Goal: Task Accomplishment & Management: Manage account settings

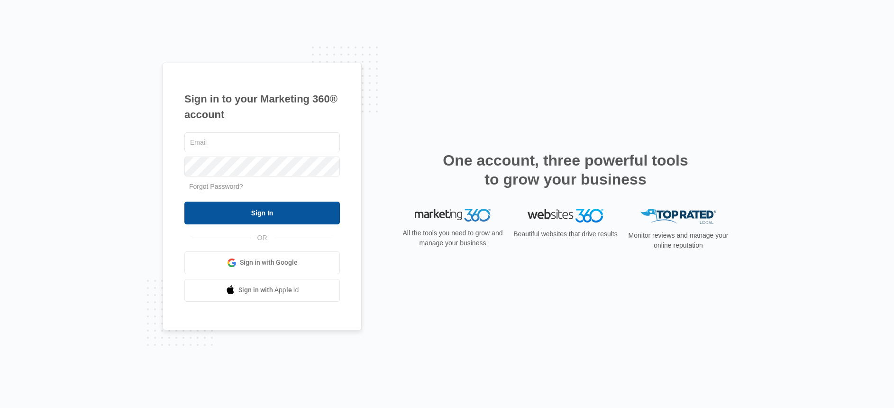
type input "[PERSON_NAME][EMAIL_ADDRESS][DOMAIN_NAME]"
click at [327, 208] on input "Sign In" at bounding box center [261, 212] width 155 height 23
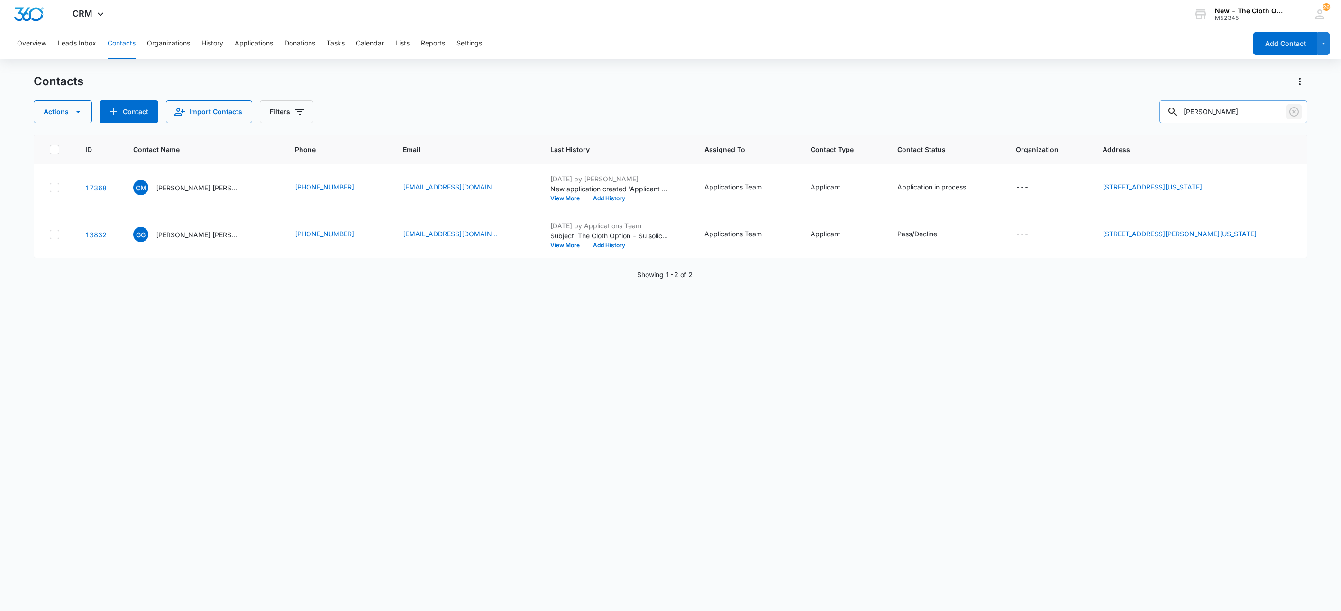
drag, startPoint x: 1295, startPoint y: 112, endPoint x: 1268, endPoint y: 109, distance: 27.2
click at [1295, 112] on icon "Clear" at bounding box center [1293, 111] width 11 height 11
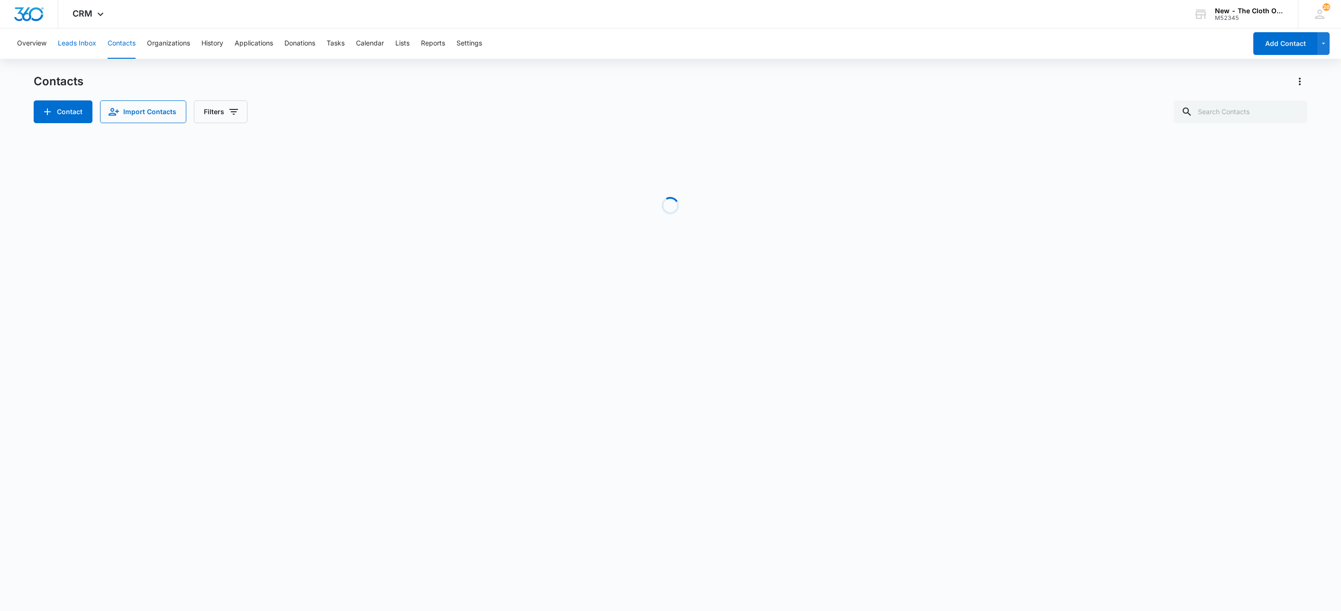
click at [70, 40] on button "Leads Inbox" at bounding box center [77, 43] width 38 height 30
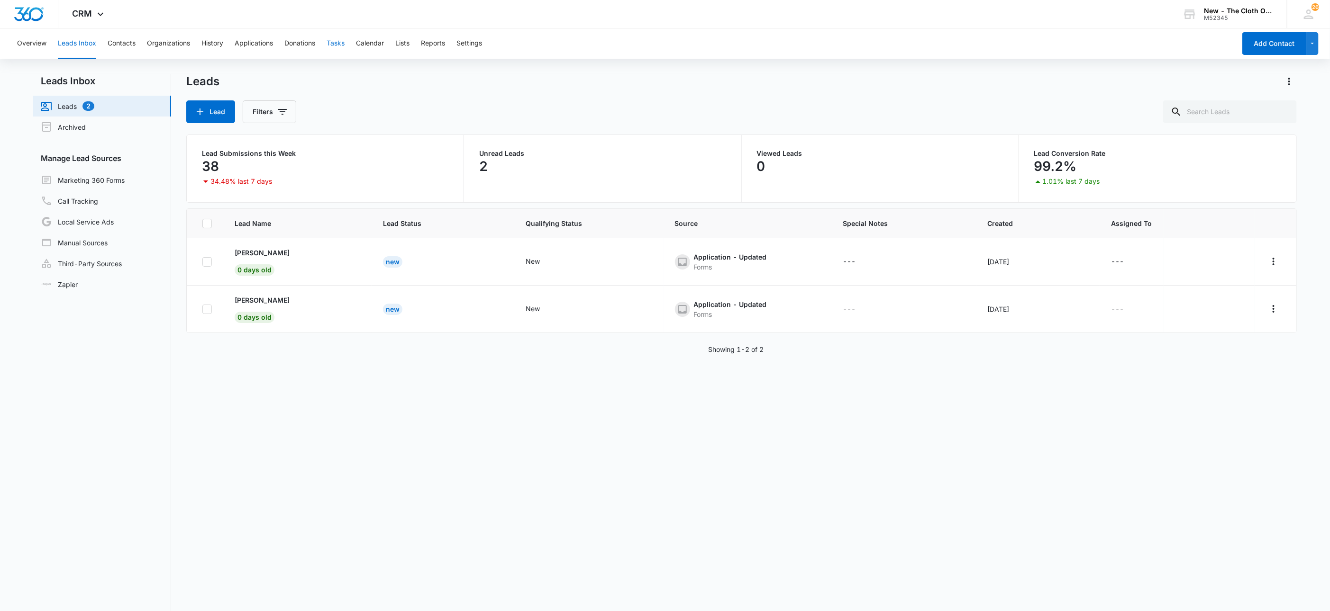
click at [329, 38] on button "Tasks" at bounding box center [335, 43] width 18 height 30
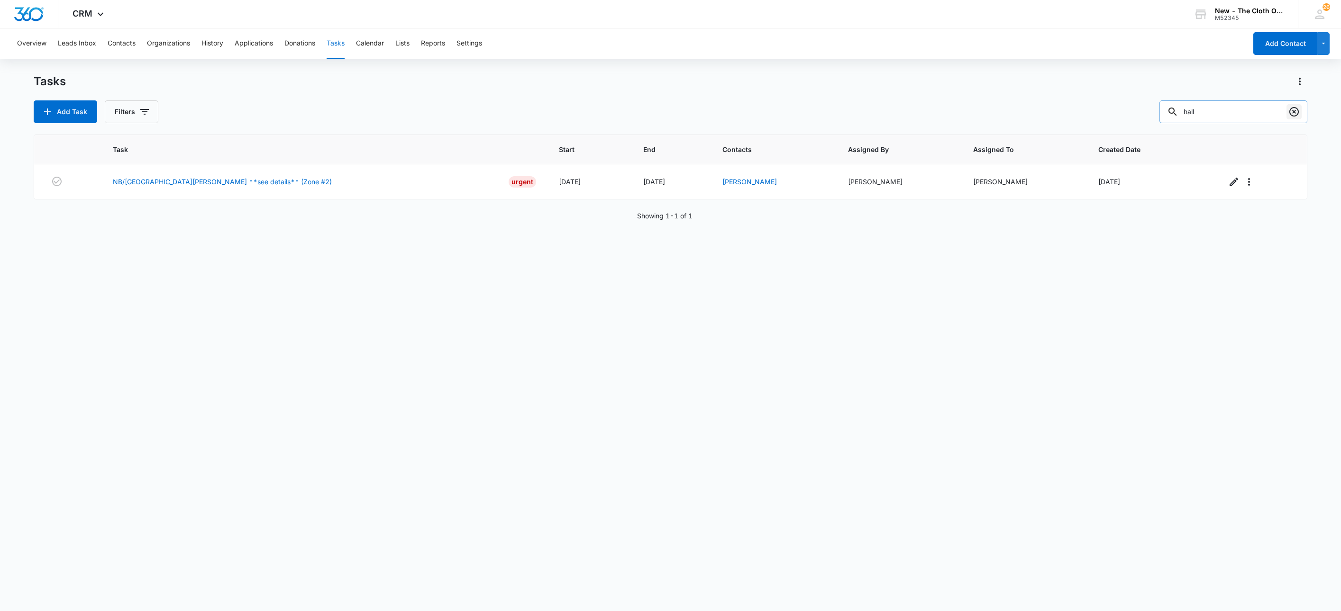
click at [1294, 112] on icon "Clear" at bounding box center [1293, 111] width 9 height 9
click at [118, 111] on button "Filters" at bounding box center [132, 111] width 54 height 23
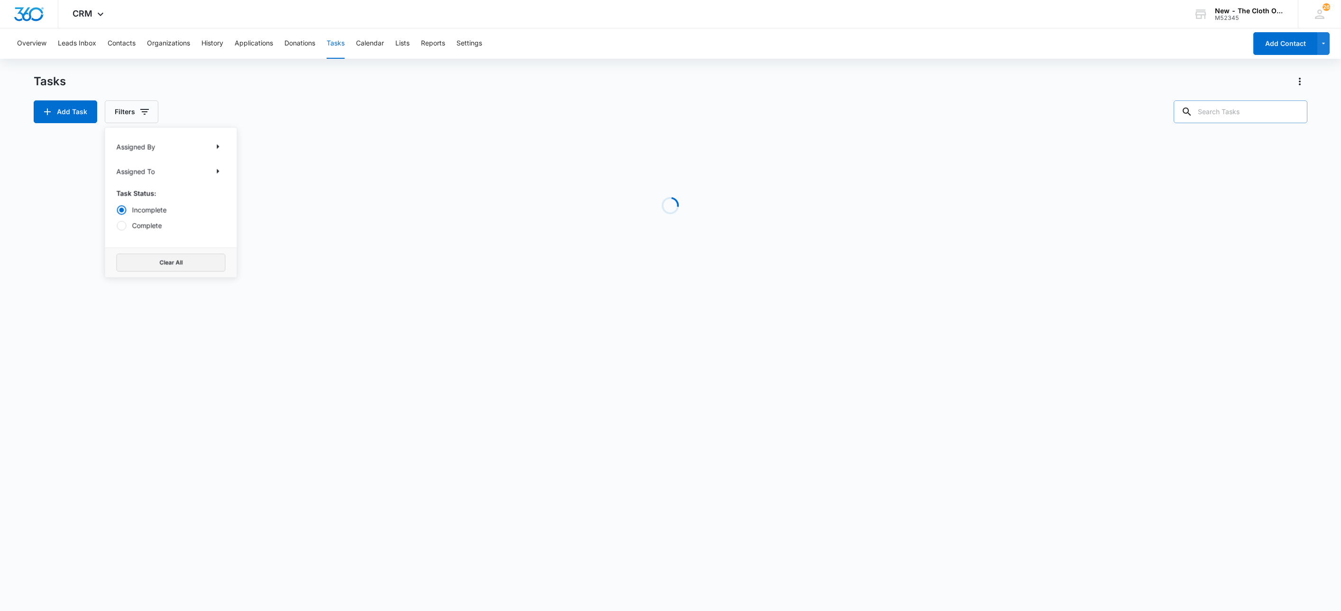
click at [171, 263] on button "Clear All" at bounding box center [171, 263] width 109 height 18
click at [220, 171] on icon "Show Assigned To filters" at bounding box center [217, 171] width 11 height 11
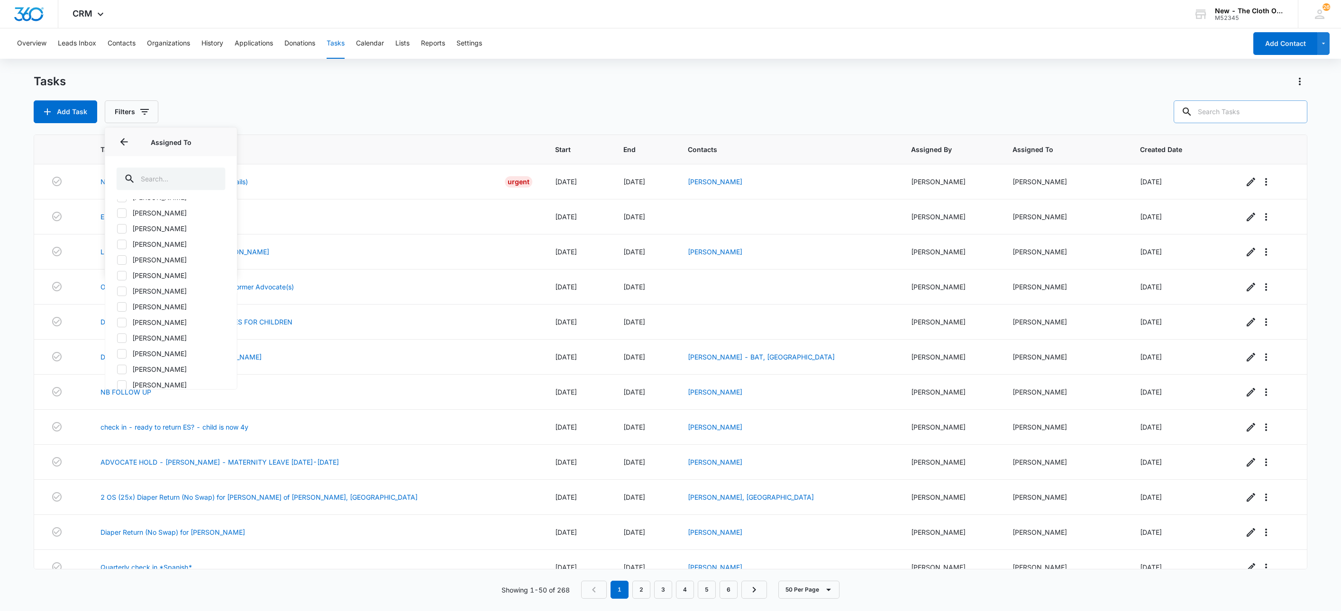
scroll to position [562, 0]
click at [121, 306] on icon at bounding box center [122, 305] width 6 height 4
click at [117, 306] on input "Shipping Coordinator" at bounding box center [117, 305] width 0 height 0
checkbox input "true"
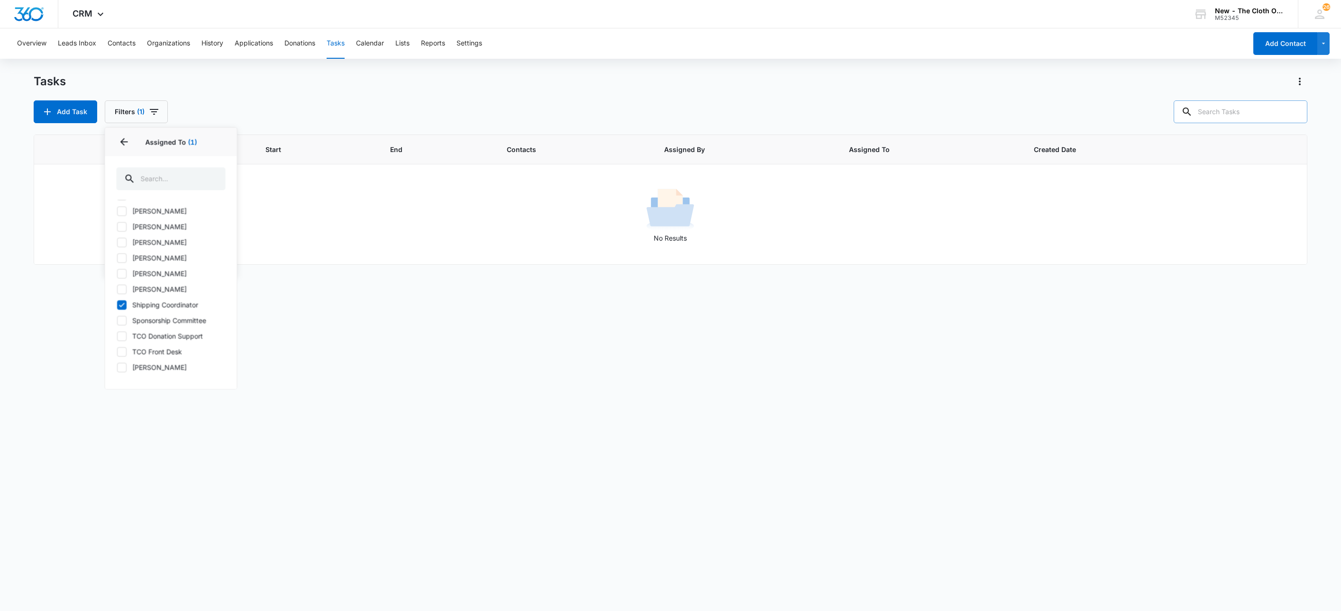
click at [87, 310] on div "Task Start End Contacts Assigned By Assigned To Created Date No Results" at bounding box center [671, 367] width 1274 height 464
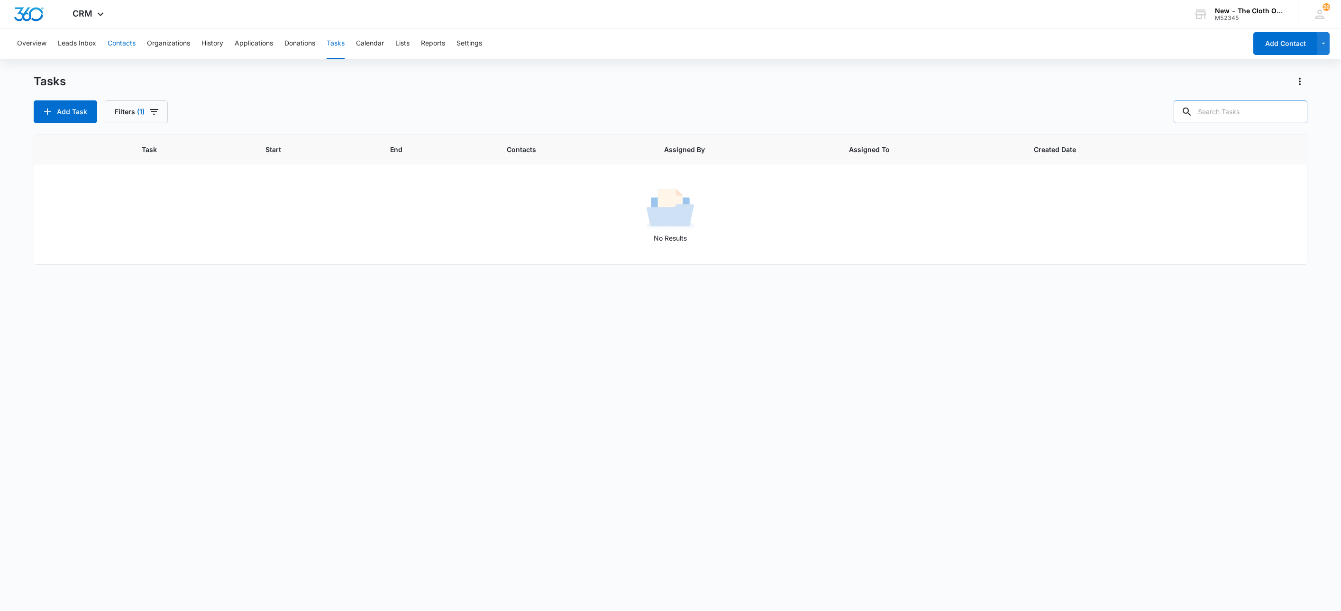
click at [117, 43] on button "Contacts" at bounding box center [122, 43] width 28 height 30
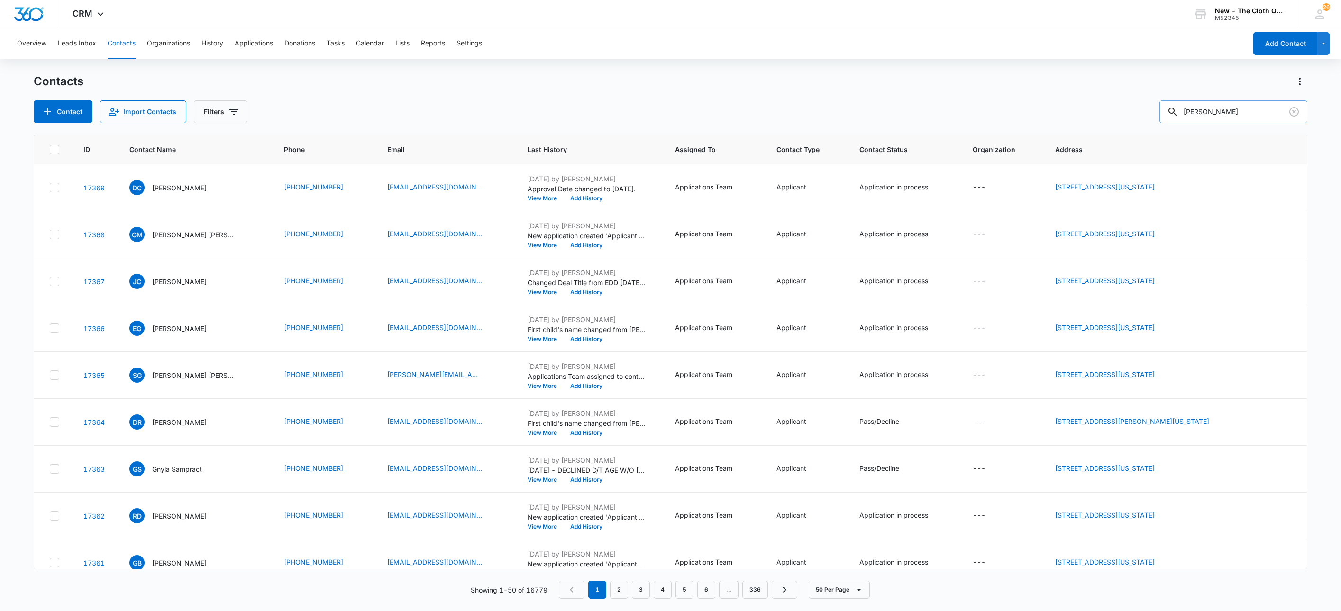
type input "[PERSON_NAME]"
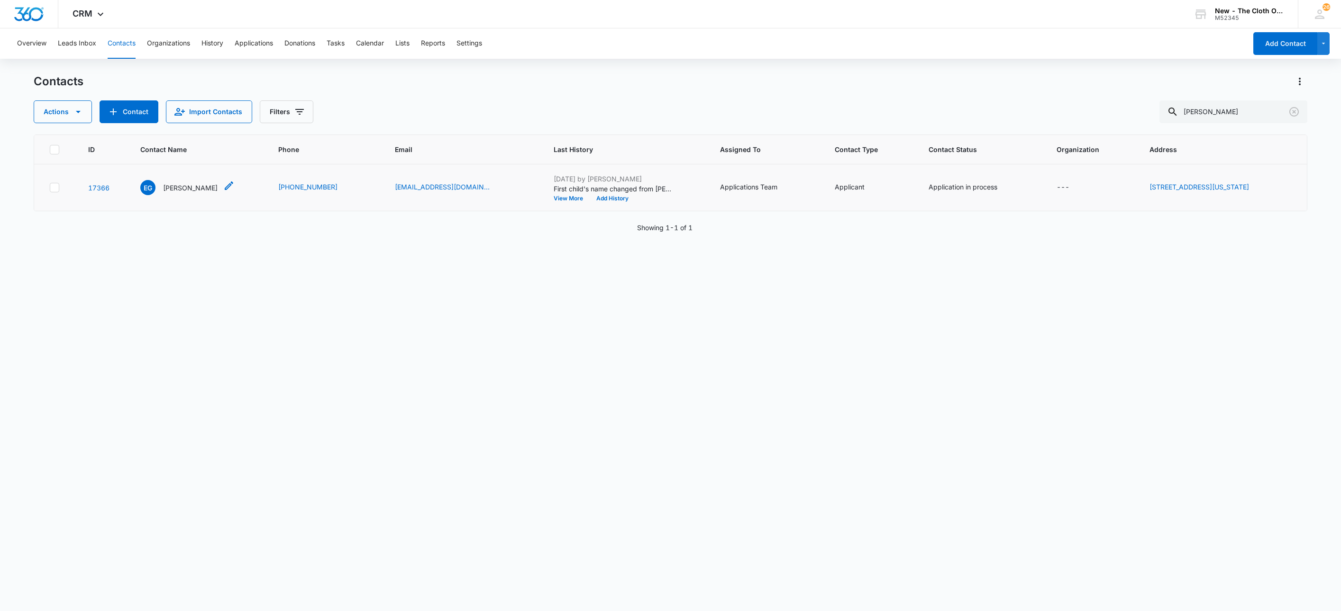
click at [185, 185] on p "[PERSON_NAME]" at bounding box center [190, 188] width 54 height 10
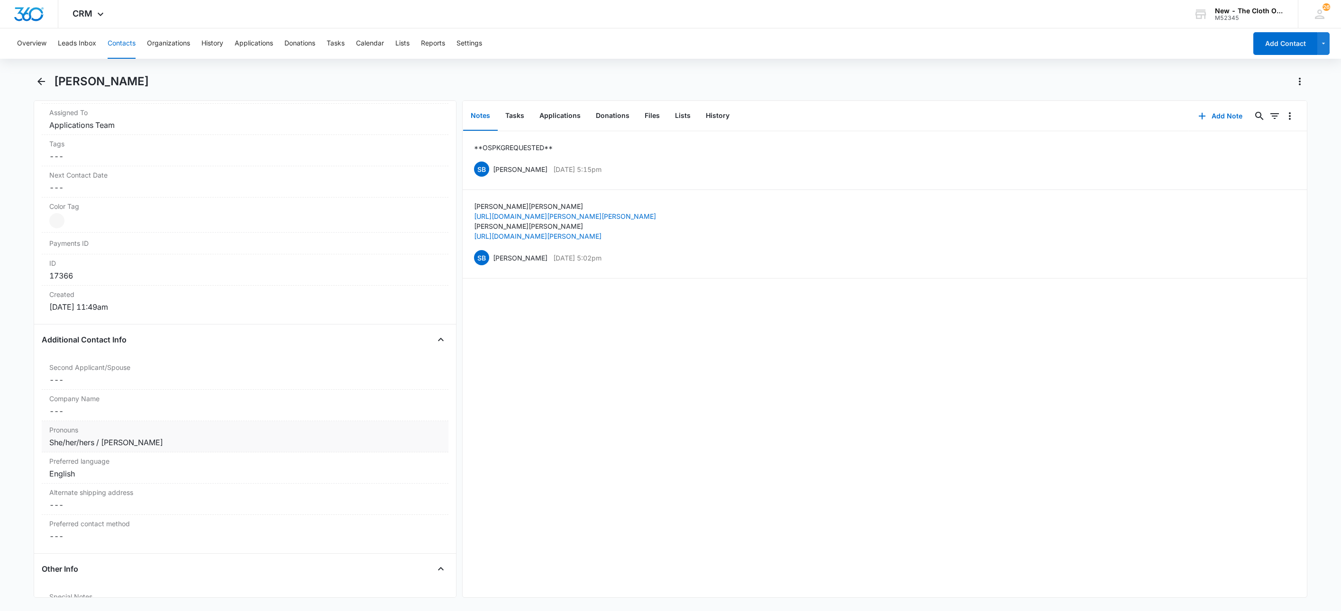
scroll to position [569, 0]
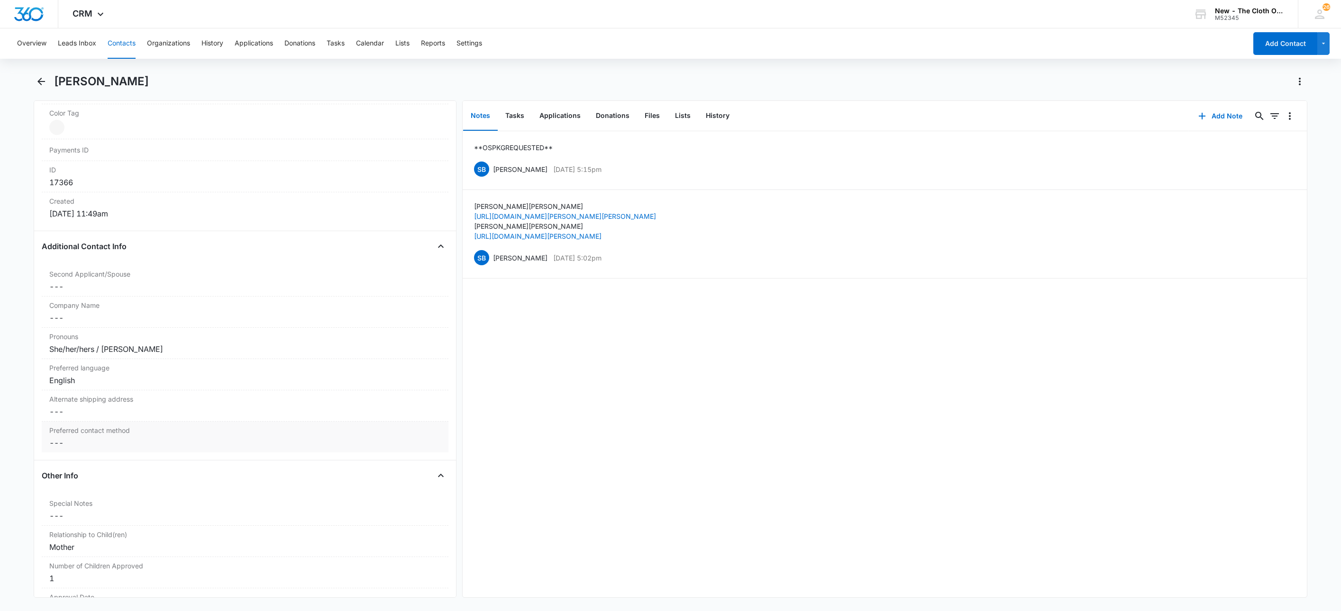
click at [111, 453] on div "Preferred contact method Cancel Save Changes ---" at bounding box center [245, 437] width 407 height 31
click at [118, 455] on input "Preferred contact method" at bounding box center [244, 450] width 395 height 23
type input "Email, Text/SMS"
click at [389, 470] on button "Save Changes" at bounding box center [416, 479] width 54 height 18
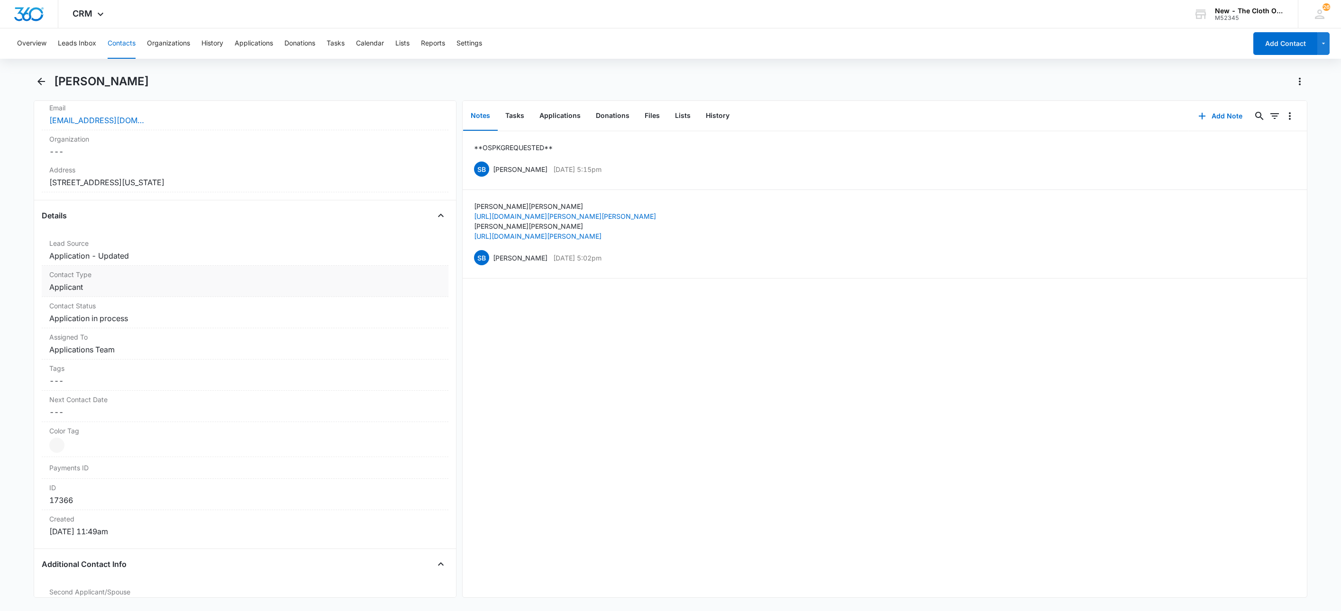
scroll to position [245, 0]
copy dd "29072"
drag, startPoint x: 225, startPoint y: 192, endPoint x: 67, endPoint y: 136, distance: 167.2
click at [4, 185] on main "[PERSON_NAME] Remove EG [PERSON_NAME] Contact Info Name Cancel Save Changes [PE…" at bounding box center [670, 341] width 1341 height 535
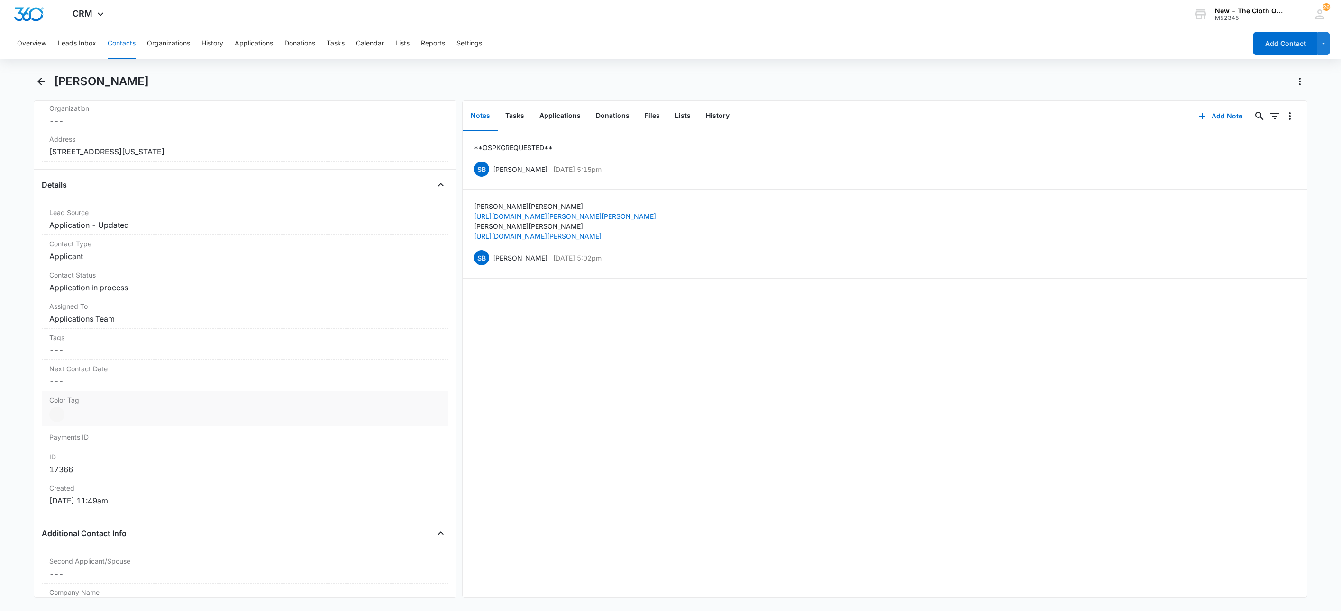
scroll to position [316, 0]
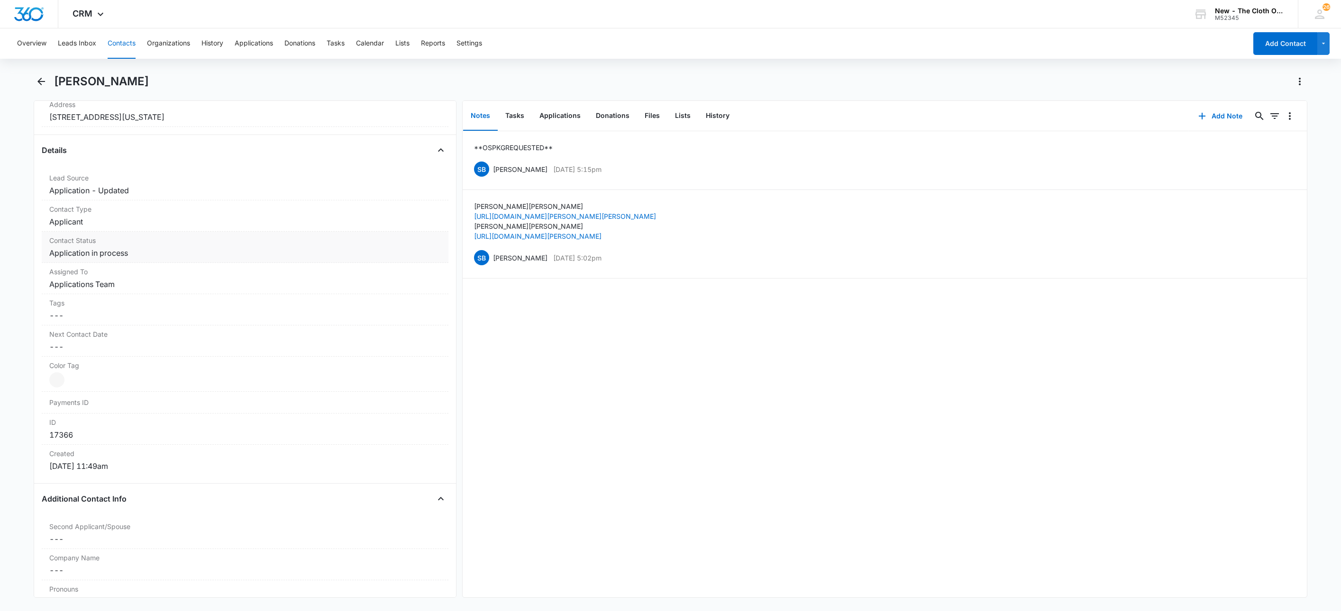
click at [130, 258] on dd "Cancel Save Changes Application in process" at bounding box center [244, 252] width 391 height 11
click at [134, 261] on icon "Remove Application in process" at bounding box center [137, 261] width 6 height 6
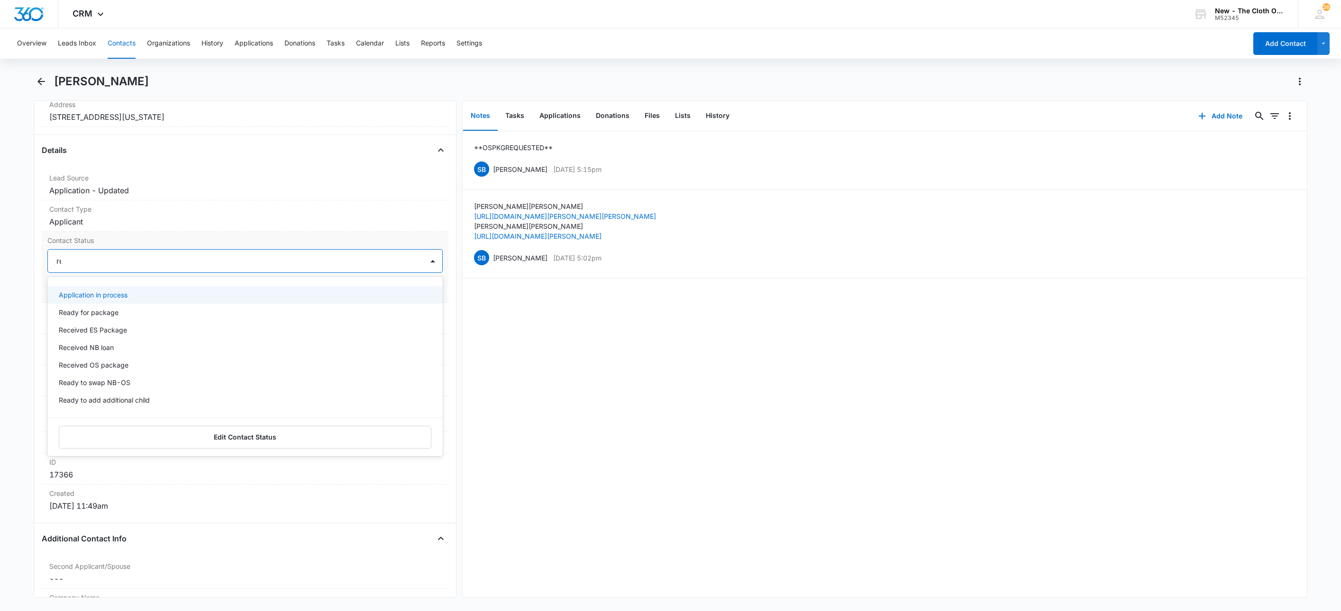
type input "rea"
click at [121, 289] on div "Ready for package Ready to swap NB-OS Ready to add additional child Ready to re…" at bounding box center [244, 329] width 395 height 91
click at [124, 290] on div "Ready for package" at bounding box center [244, 295] width 395 height 18
click at [233, 255] on div "Ready for package" at bounding box center [235, 261] width 375 height 23
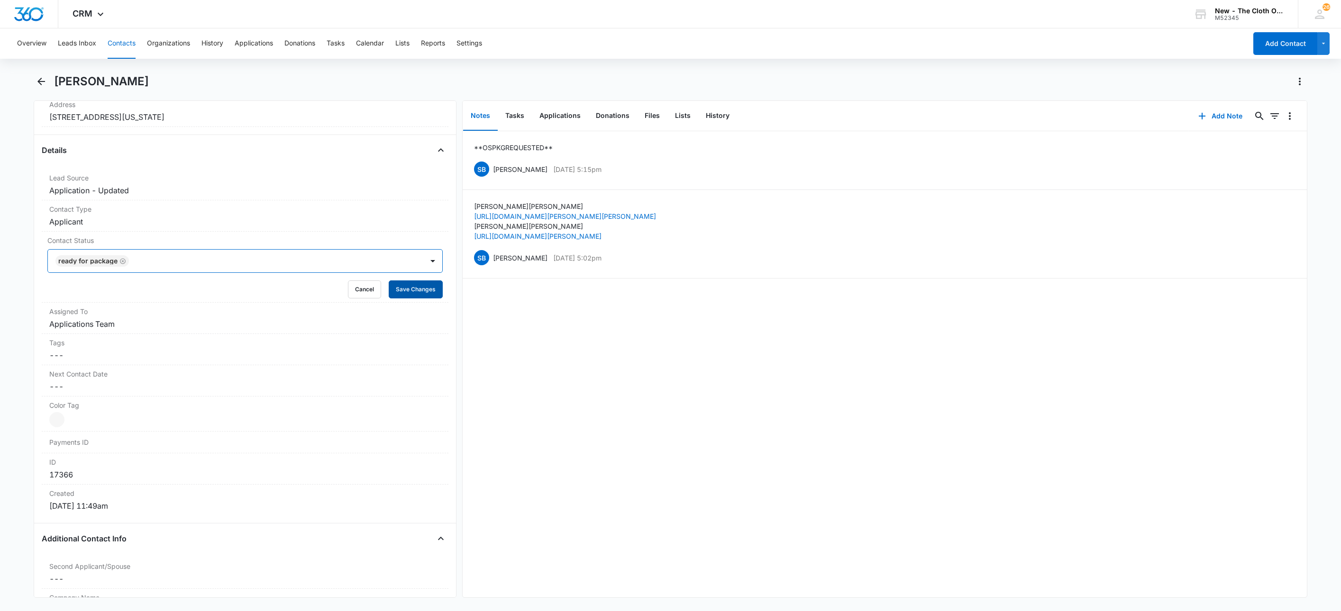
click at [404, 287] on button "Save Changes" at bounding box center [416, 290] width 54 height 18
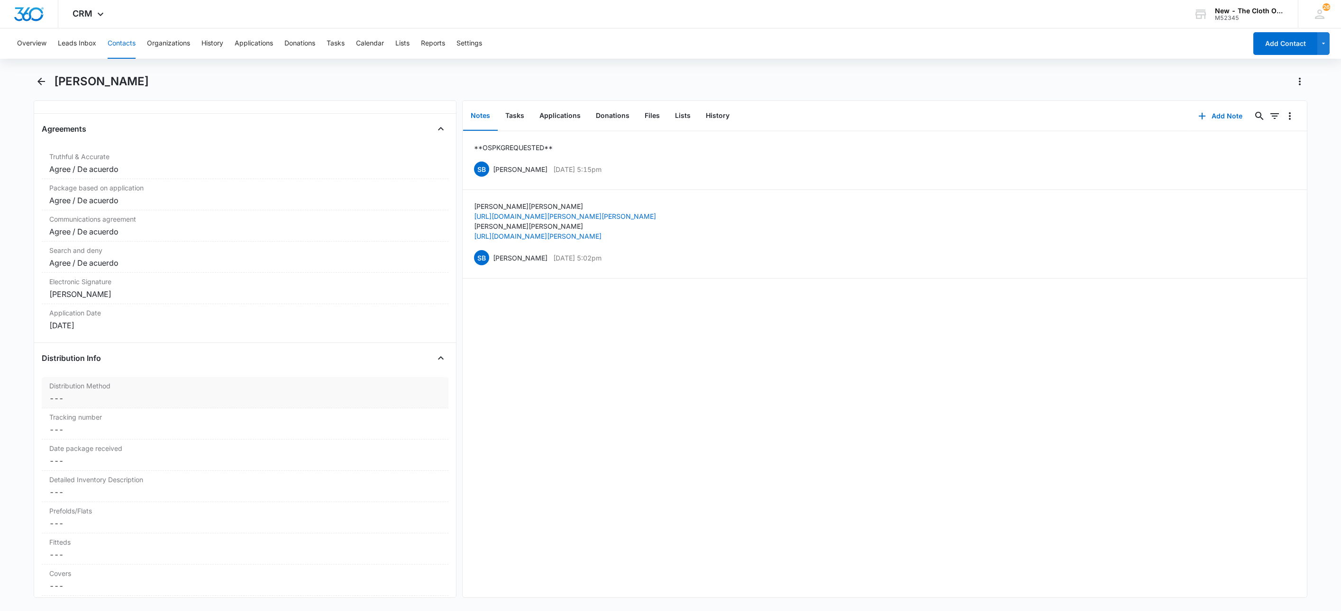
click at [62, 383] on div "Distribution Method Cancel Save Changes ---" at bounding box center [245, 392] width 407 height 31
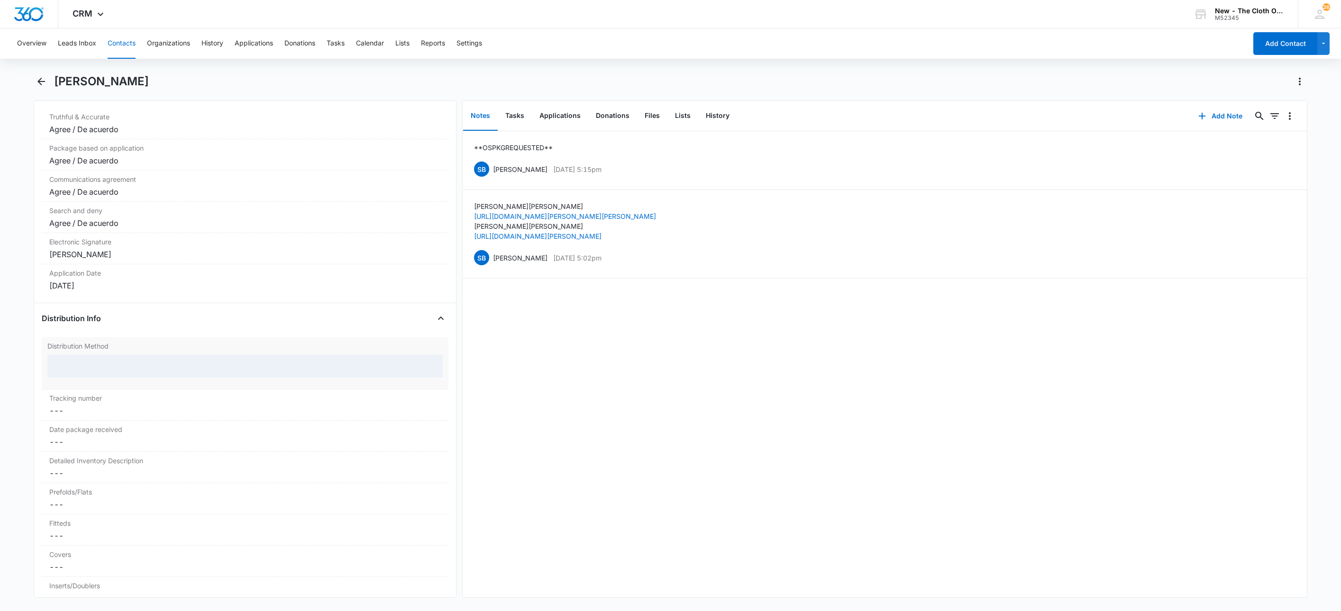
scroll to position [1982, 0]
click at [87, 379] on div at bounding box center [233, 371] width 354 height 13
click at [84, 428] on div "Shipped" at bounding box center [244, 424] width 395 height 18
click at [419, 409] on button "Save Changes" at bounding box center [416, 400] width 54 height 18
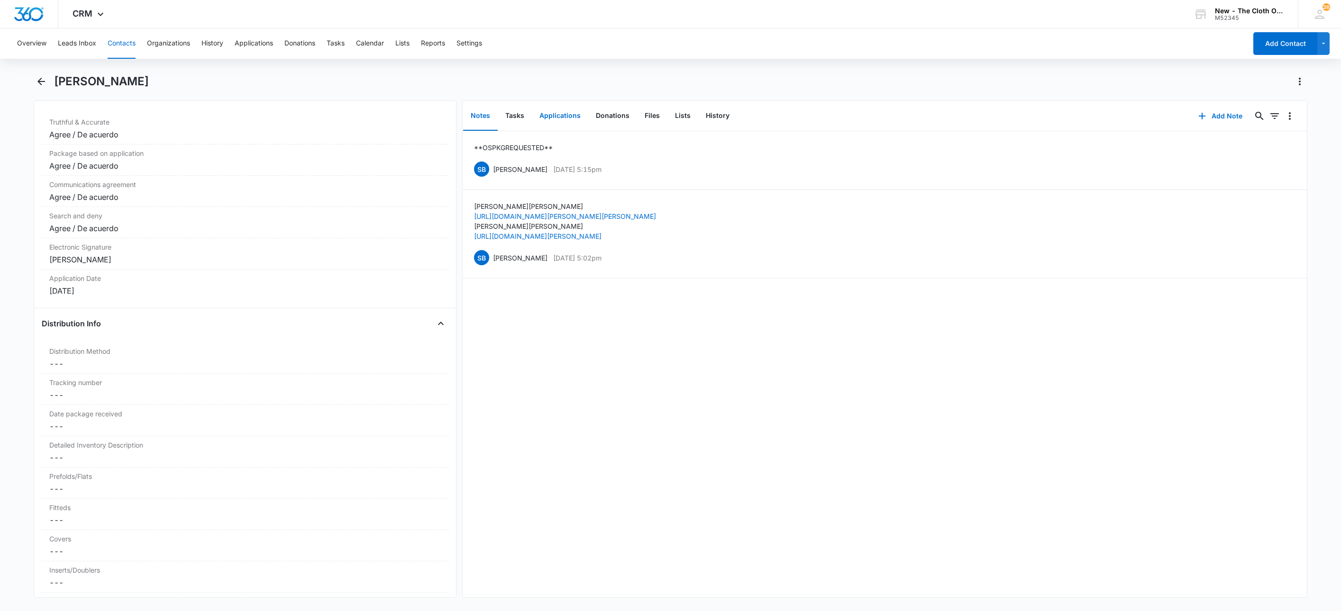
click at [573, 117] on button "Applications" at bounding box center [560, 115] width 56 height 29
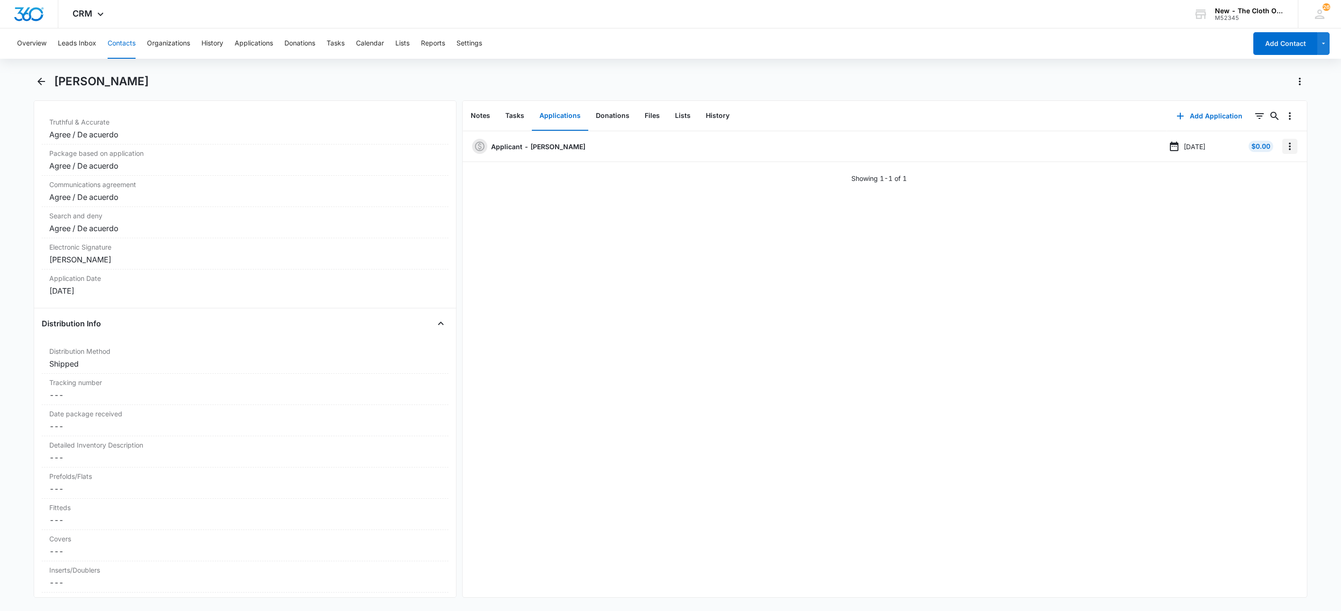
click at [1284, 146] on button "Overflow Menu" at bounding box center [1289, 146] width 15 height 15
click at [1271, 175] on button "Edit" at bounding box center [1259, 173] width 54 height 14
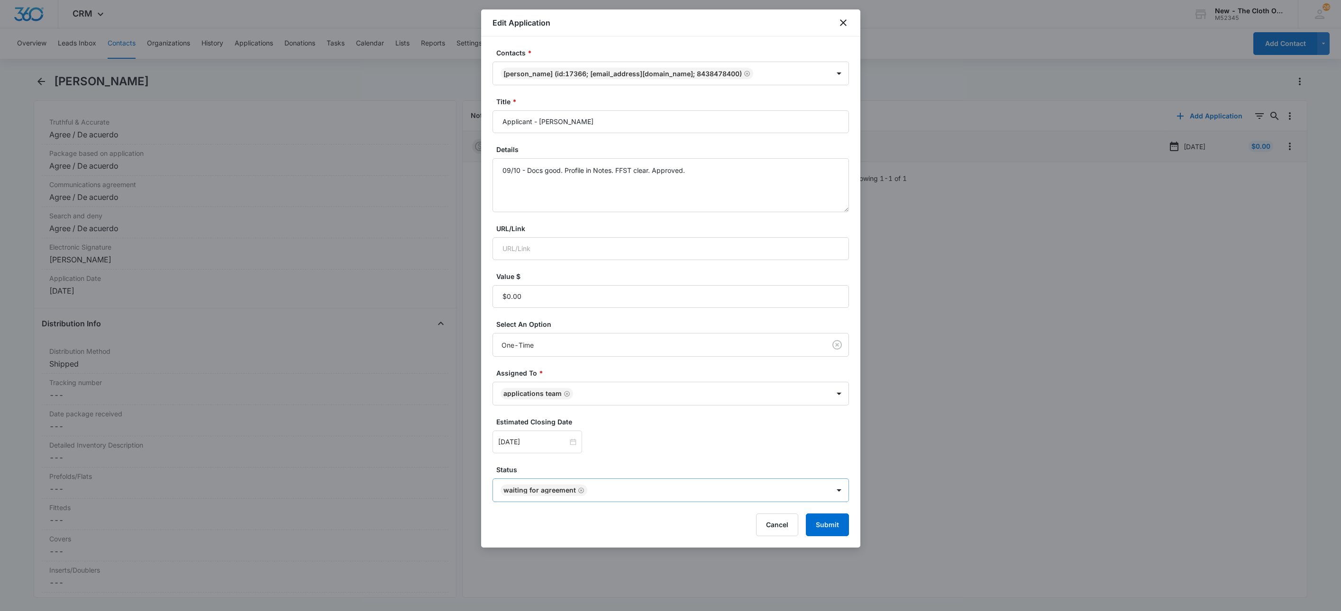
click at [578, 491] on icon "Remove Waiting for Agreement" at bounding box center [581, 490] width 7 height 7
click at [576, 491] on body "CRM Apps Reputation Websites Forms CRM Email Social Shop Payments POS Ads Intel…" at bounding box center [670, 305] width 1341 height 611
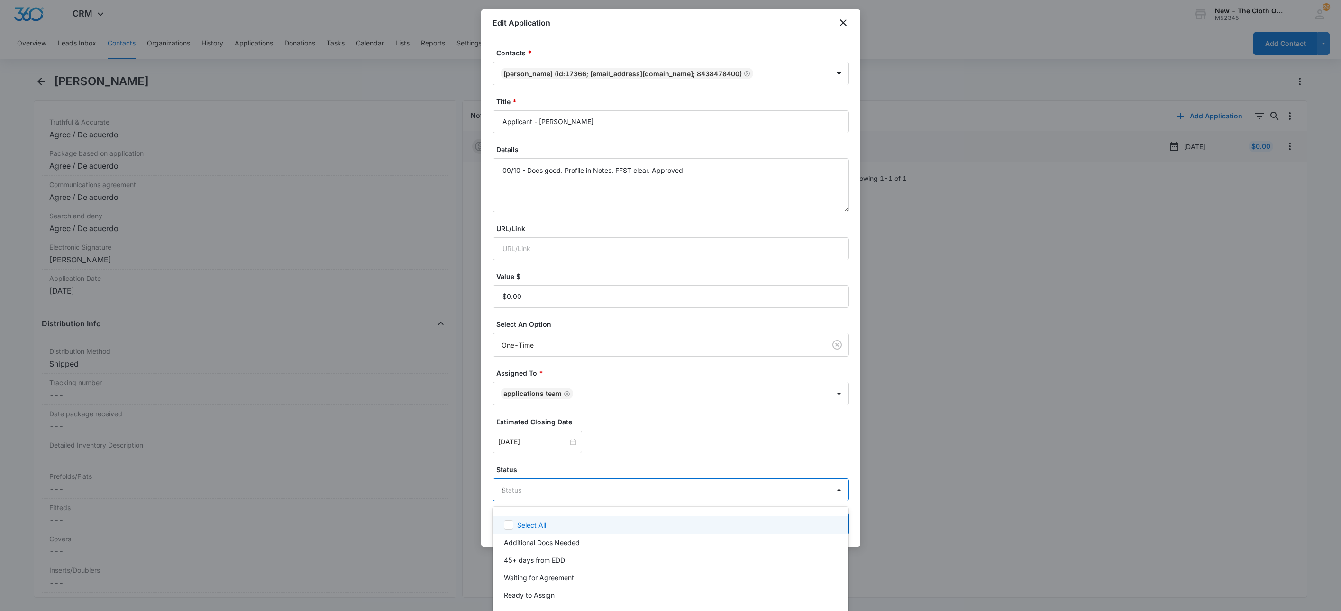
type input "rea"
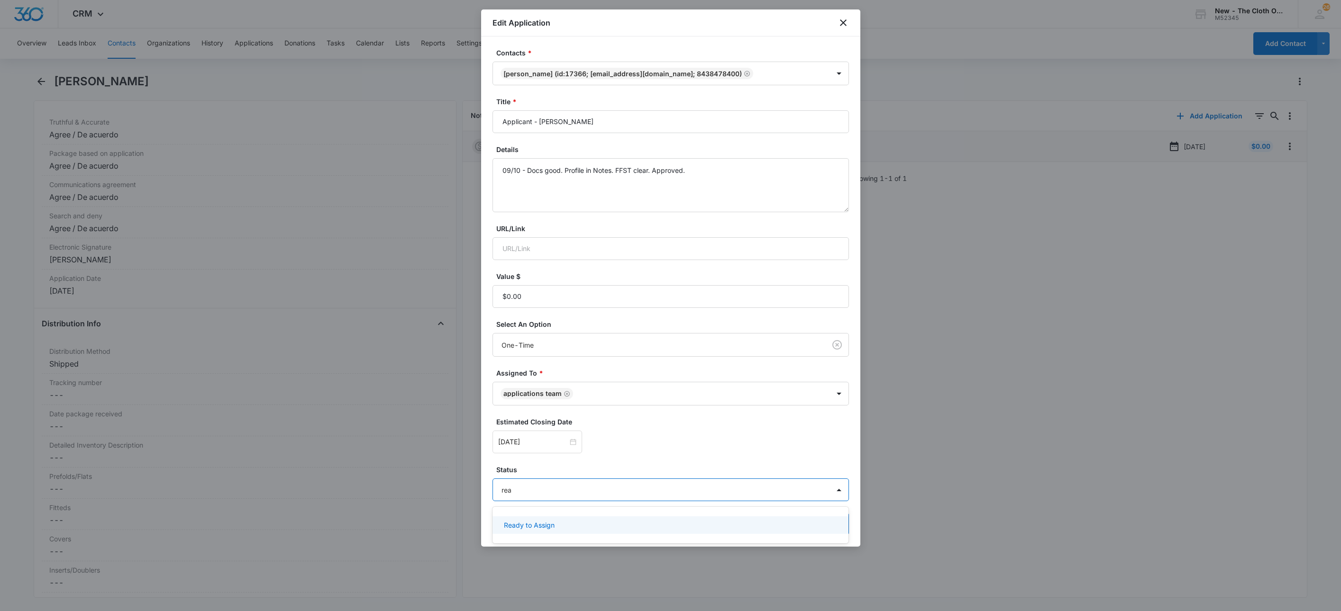
click at [572, 520] on div "Ready to Assign" at bounding box center [670, 525] width 332 height 10
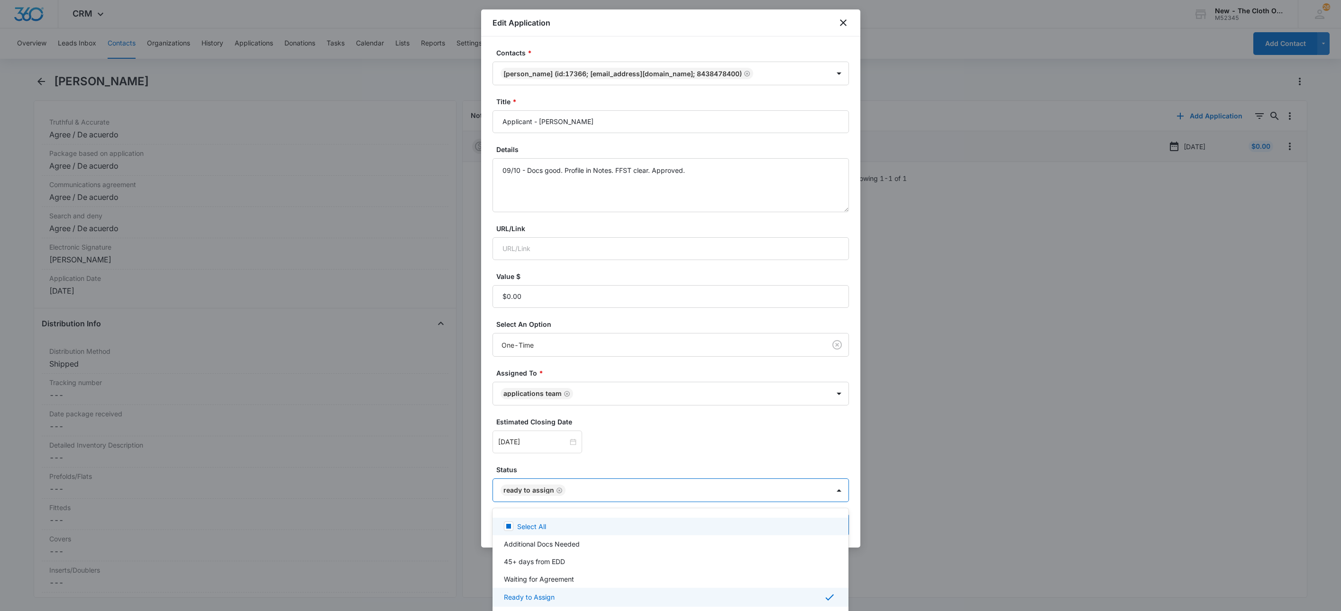
click at [632, 461] on div at bounding box center [670, 305] width 1341 height 611
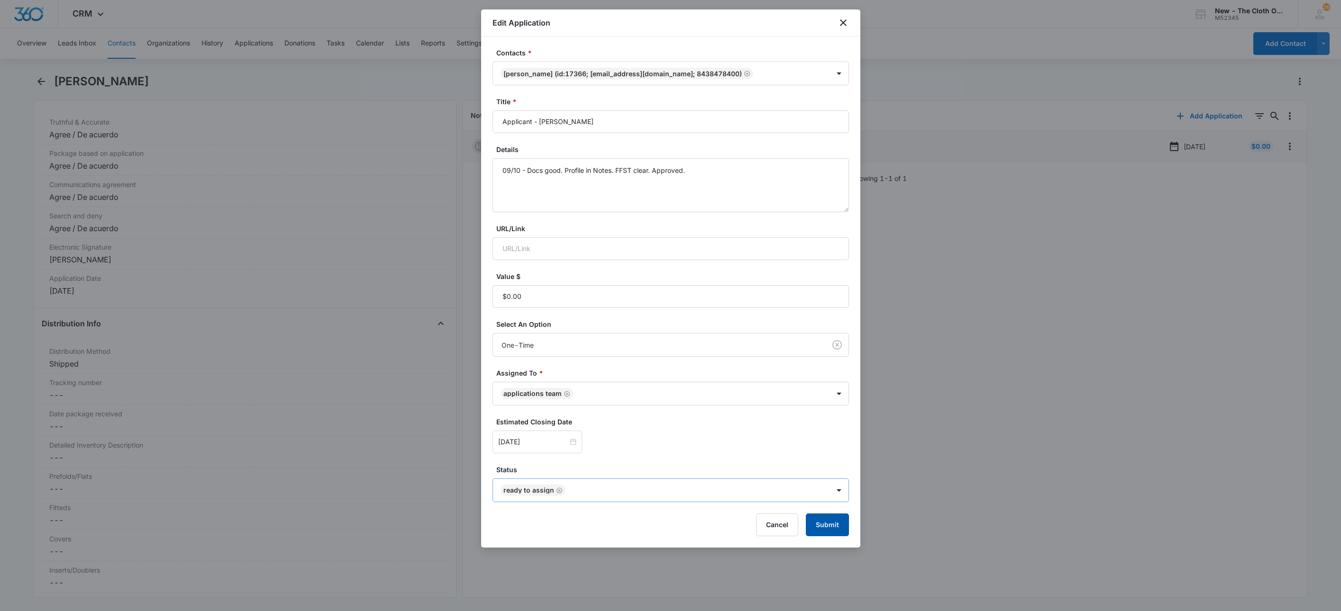
click at [822, 521] on button "Submit" at bounding box center [827, 525] width 43 height 23
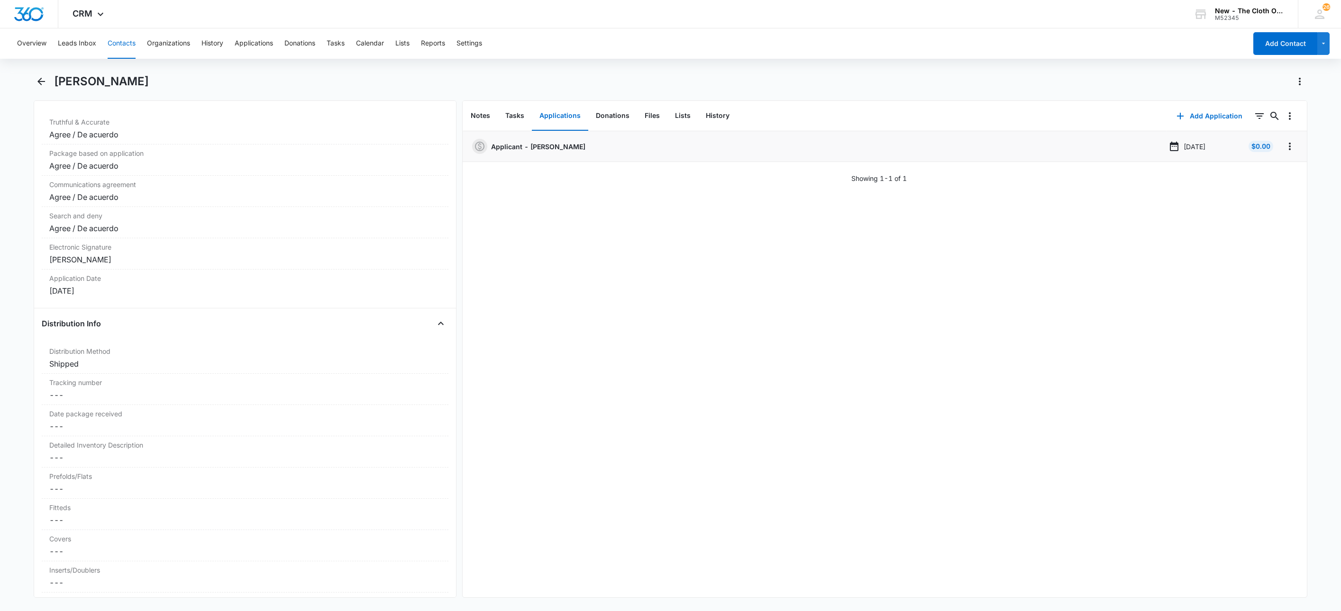
click at [125, 45] on button "Contacts" at bounding box center [122, 43] width 28 height 30
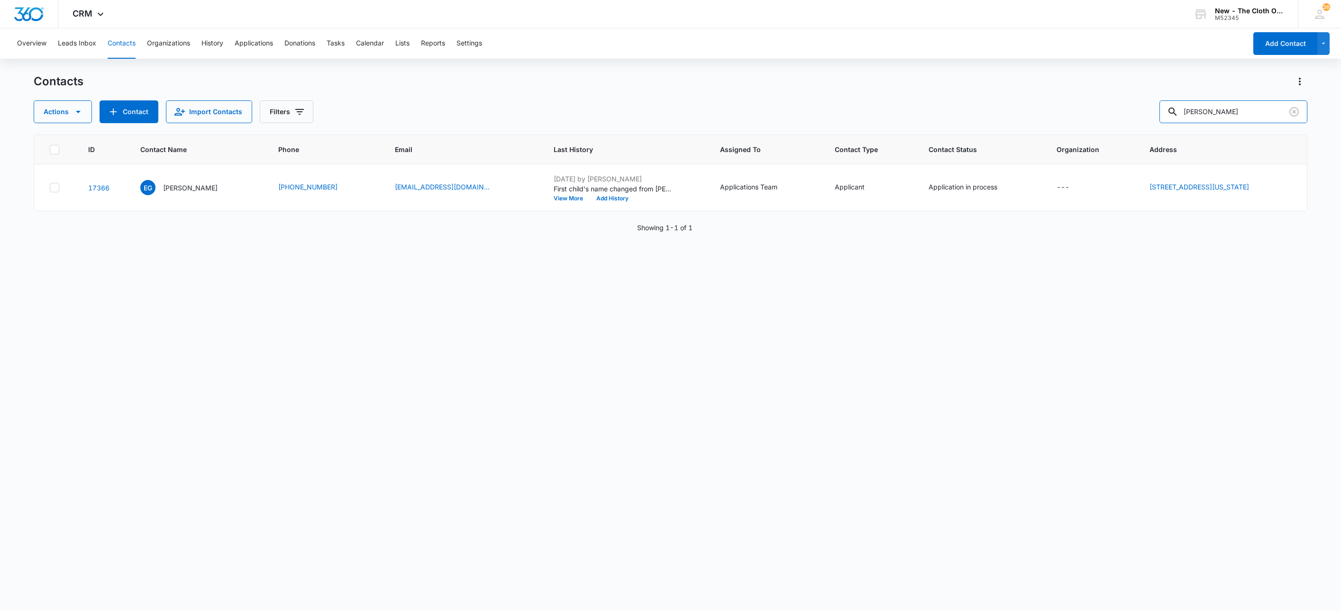
drag, startPoint x: 1215, startPoint y: 127, endPoint x: 879, endPoint y: 136, distance: 337.1
click at [890, 134] on div "Contacts Actions Contact Import Contacts Filters [PERSON_NAME] ID Contact Name …" at bounding box center [671, 342] width 1274 height 536
paste input "[PERSON_NAME] Springen"
type input "[PERSON_NAME] Springen"
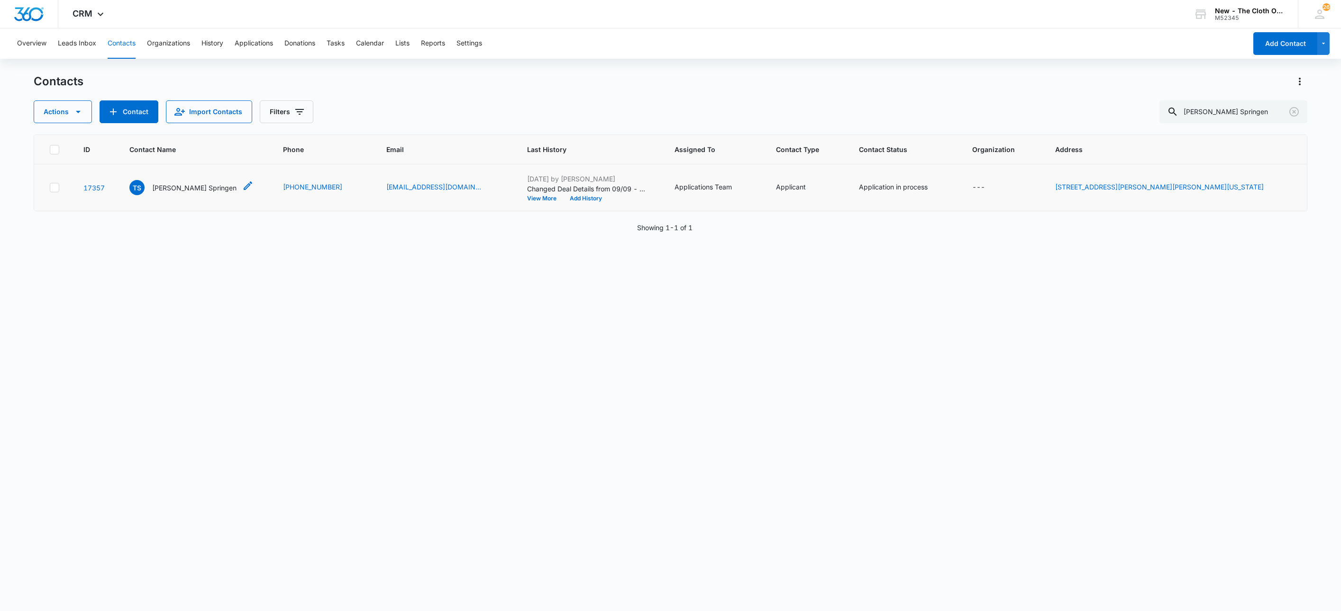
click at [178, 188] on p "[PERSON_NAME] Springen" at bounding box center [194, 188] width 84 height 10
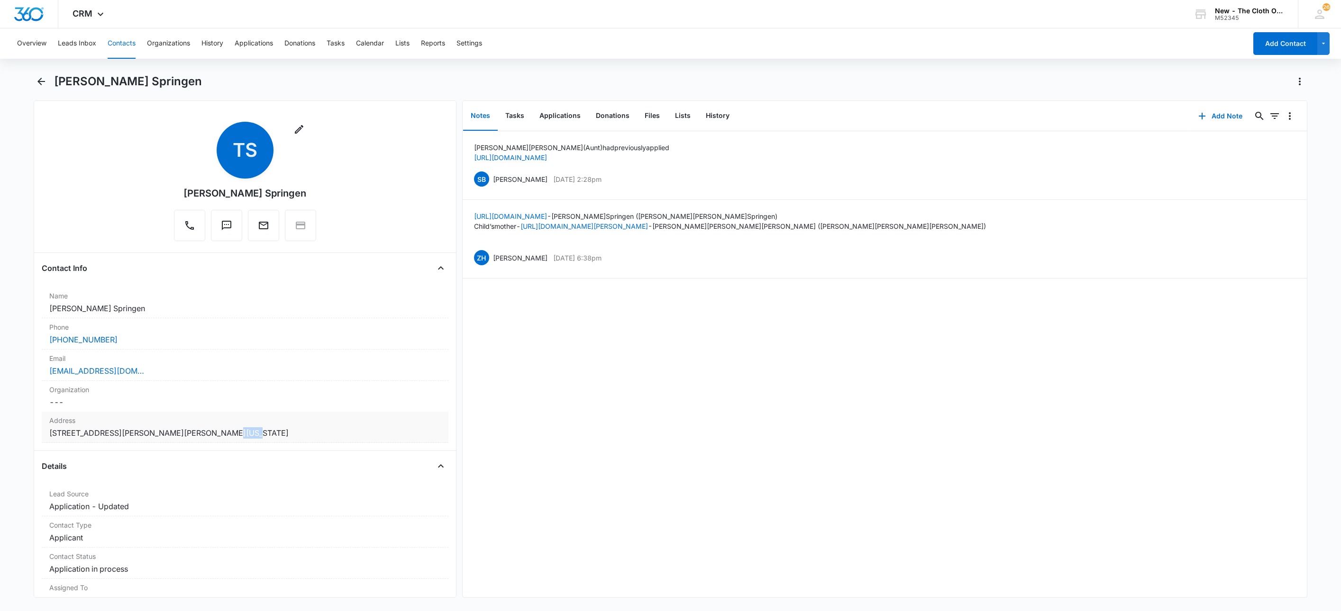
copy dd "24277"
drag, startPoint x: 208, startPoint y: 432, endPoint x: -109, endPoint y: 410, distance: 317.3
click at [0, 410] on html "CRM Apps Reputation Websites Forms CRM Email Social Shop Payments POS Ads Intel…" at bounding box center [670, 305] width 1341 height 611
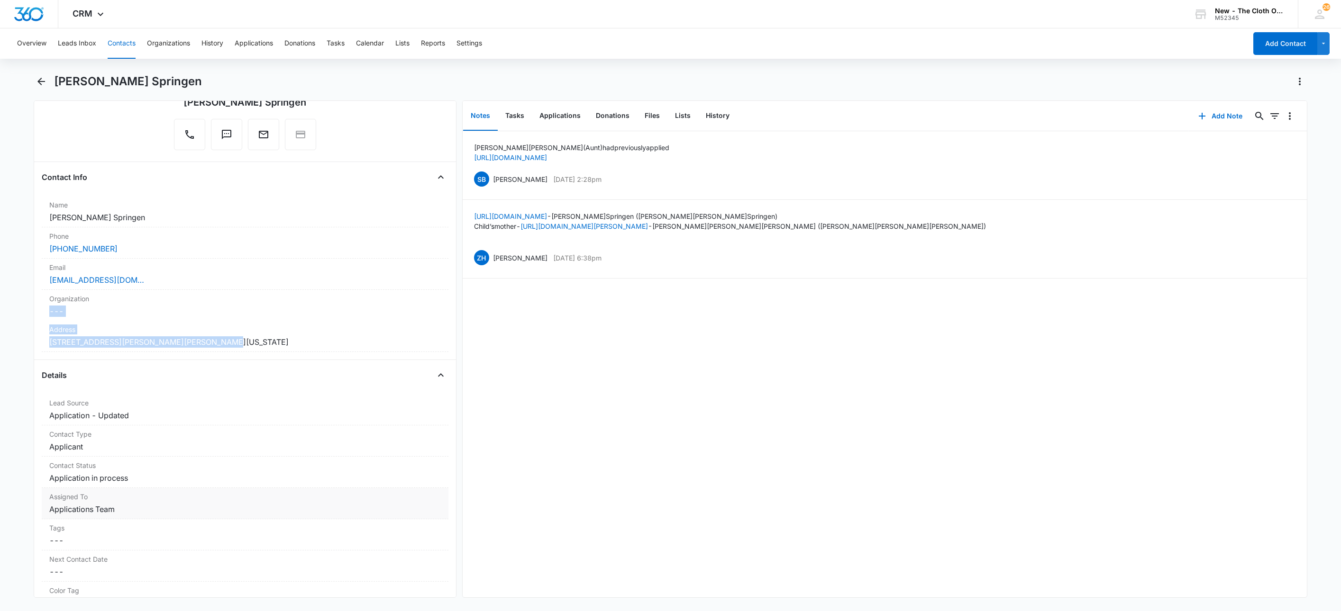
scroll to position [213, 0]
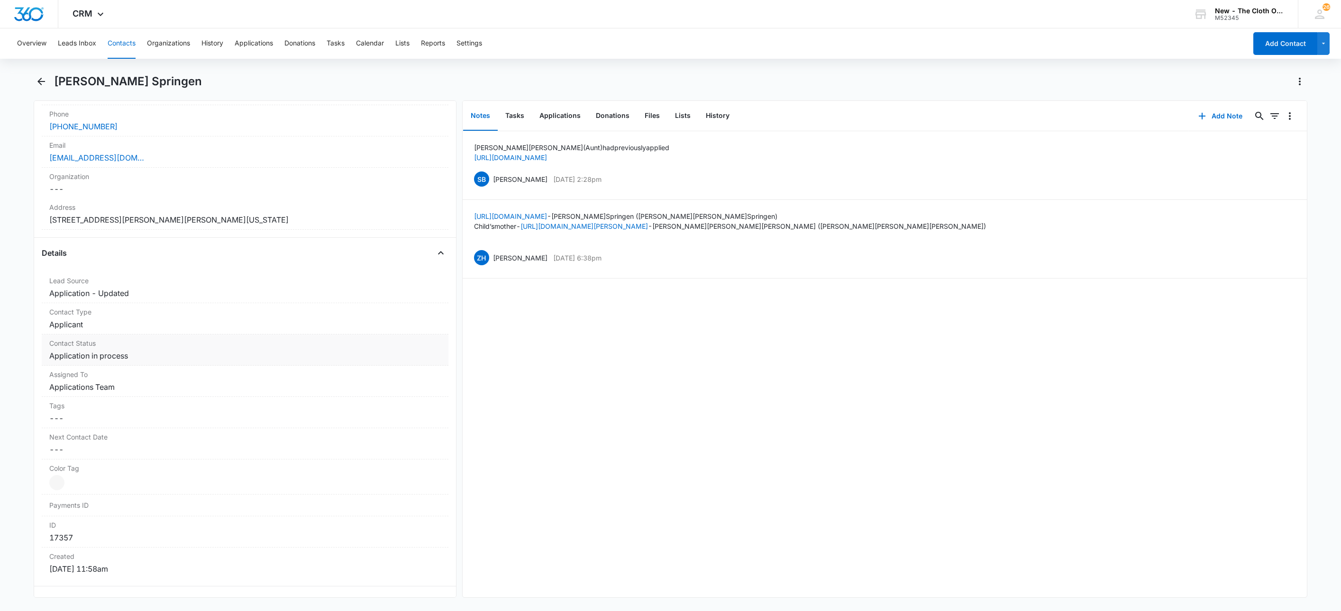
click at [151, 347] on label "Contact Status" at bounding box center [244, 343] width 391 height 10
click at [134, 368] on icon "Remove Application in process" at bounding box center [136, 364] width 7 height 7
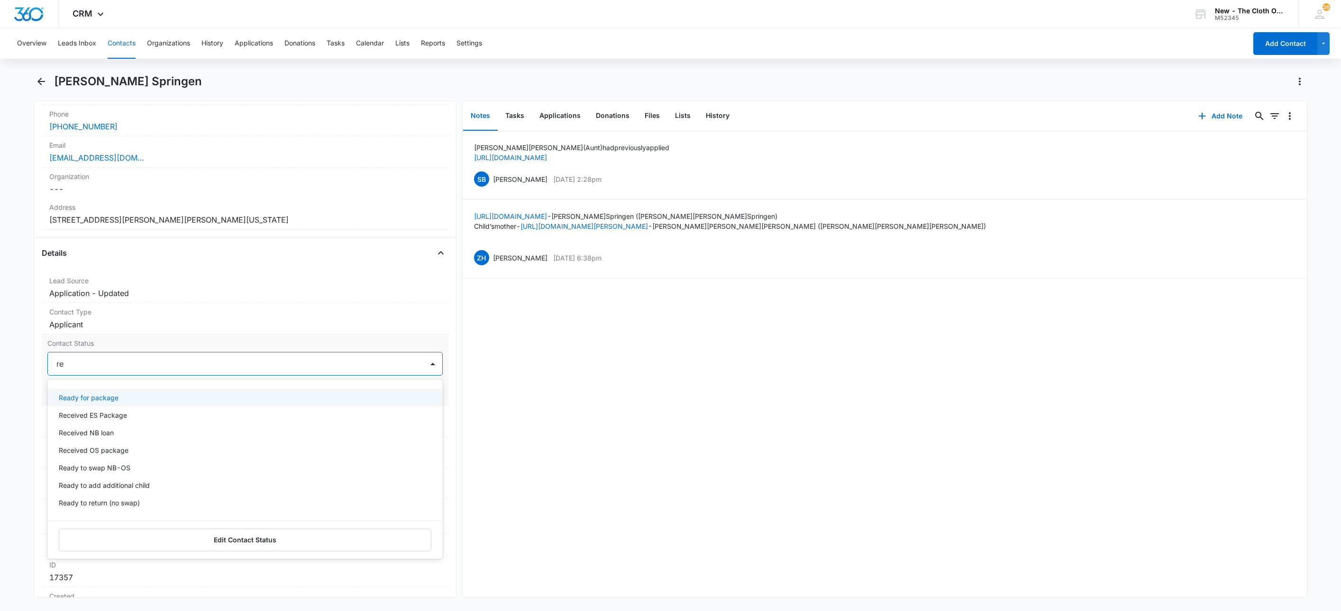
type input "rea"
drag, startPoint x: 121, startPoint y: 402, endPoint x: 135, endPoint y: 388, distance: 19.8
click at [121, 403] on div "Ready for package" at bounding box center [244, 398] width 371 height 10
drag, startPoint x: 169, startPoint y: 375, endPoint x: 219, endPoint y: 385, distance: 50.7
click at [170, 375] on div "Ready for package" at bounding box center [235, 364] width 375 height 23
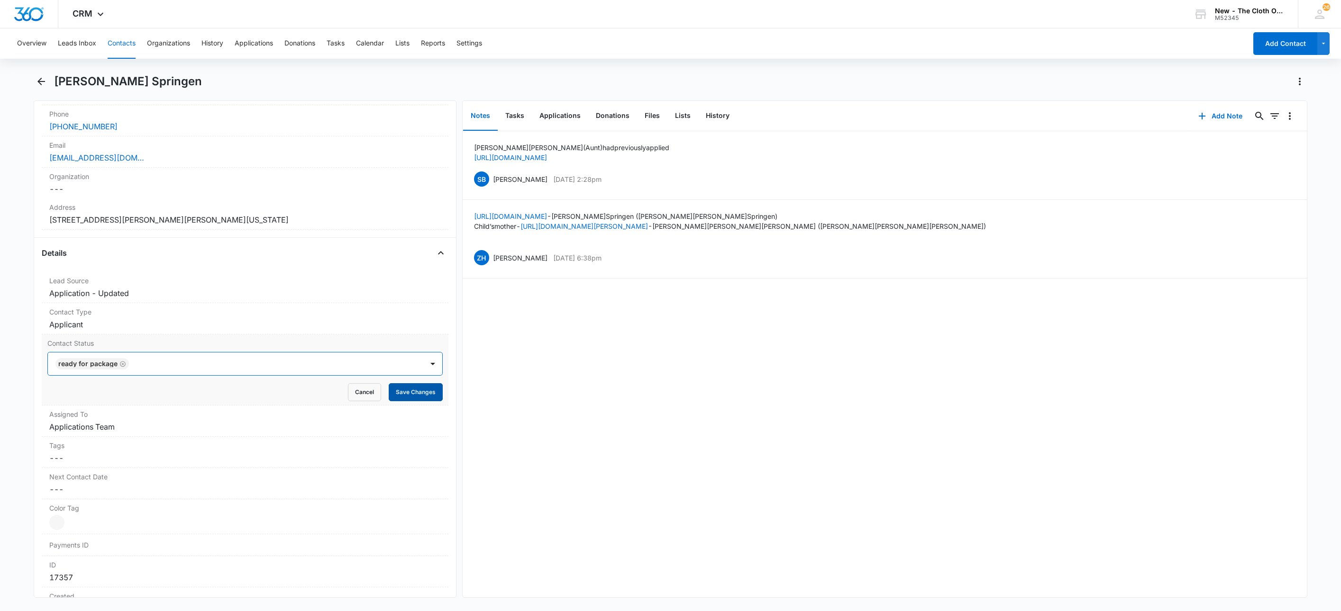
click at [390, 399] on button "Save Changes" at bounding box center [416, 392] width 54 height 18
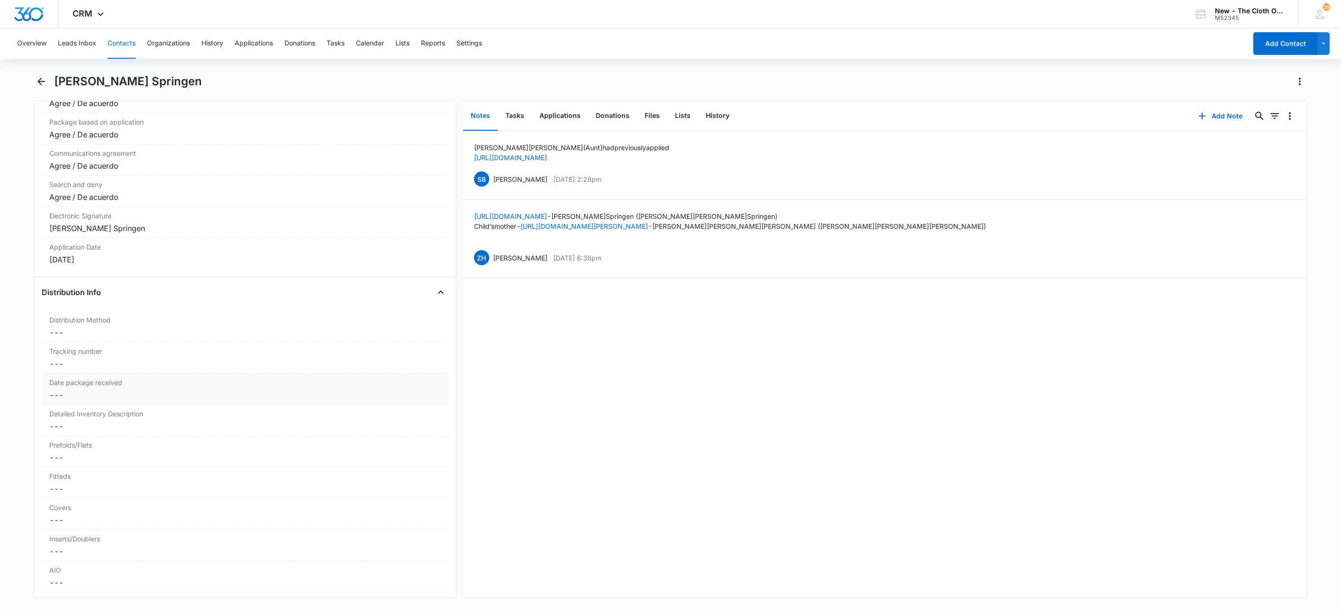
scroll to position [2021, 0]
click at [87, 317] on label "Distribution Method" at bounding box center [244, 312] width 391 height 10
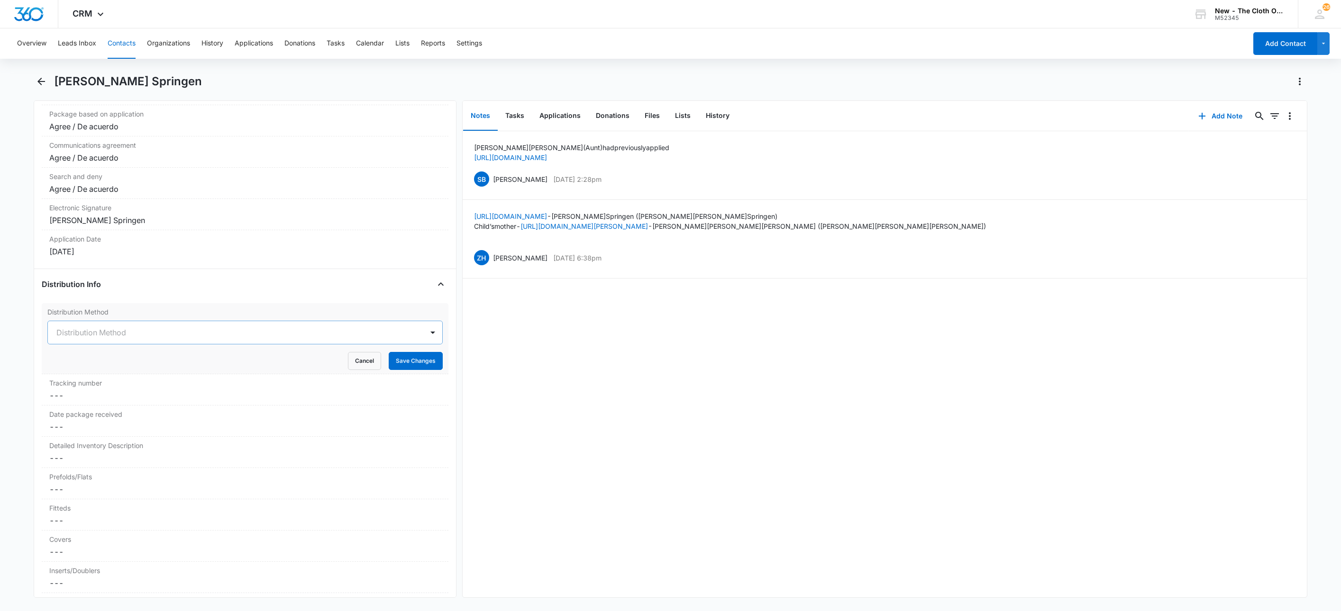
click at [88, 339] on div at bounding box center [233, 332] width 354 height 13
click at [94, 389] on div "Shipped" at bounding box center [244, 384] width 371 height 10
click at [399, 370] on button "Save Changes" at bounding box center [416, 361] width 54 height 18
click at [559, 116] on button "Applications" at bounding box center [560, 115] width 56 height 29
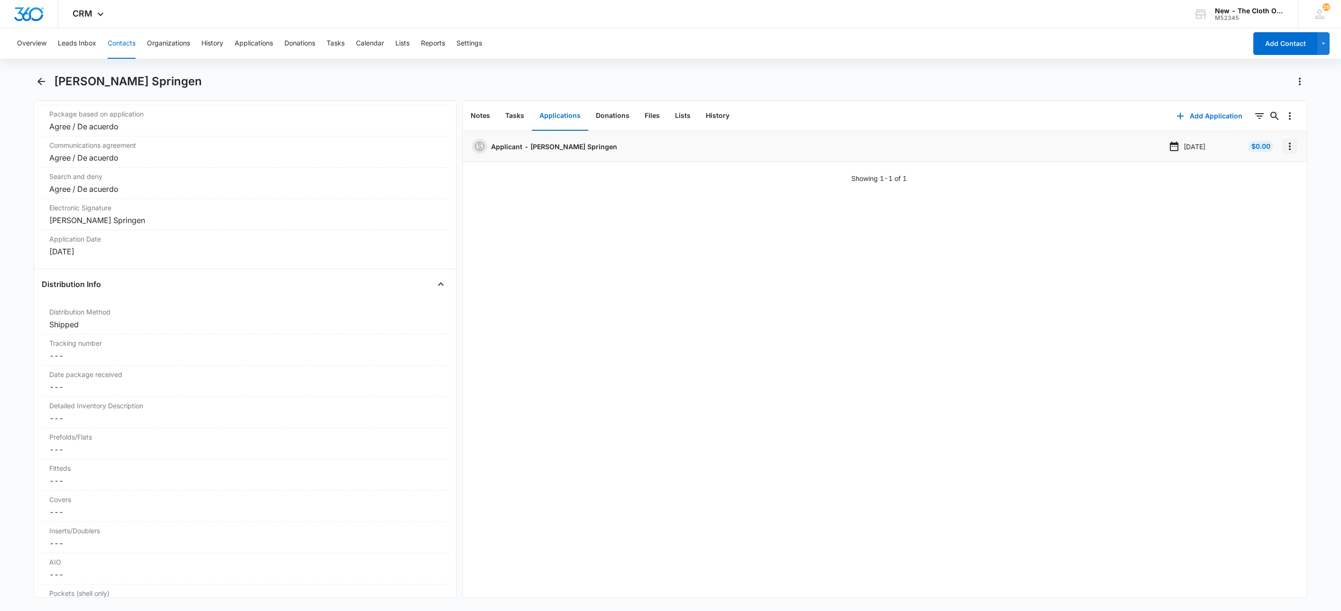
click at [1284, 145] on icon "Overflow Menu" at bounding box center [1289, 146] width 11 height 11
click at [1264, 171] on button "Edit" at bounding box center [1259, 173] width 54 height 14
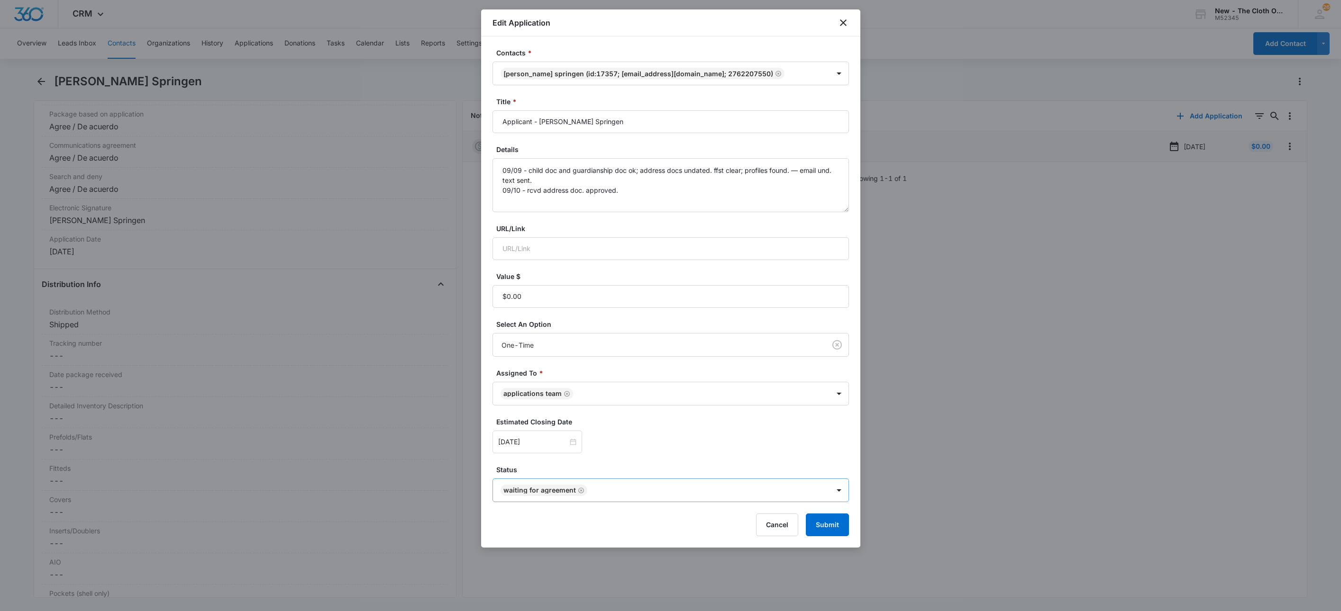
click at [580, 492] on icon "Remove Waiting for Agreement" at bounding box center [581, 490] width 7 height 7
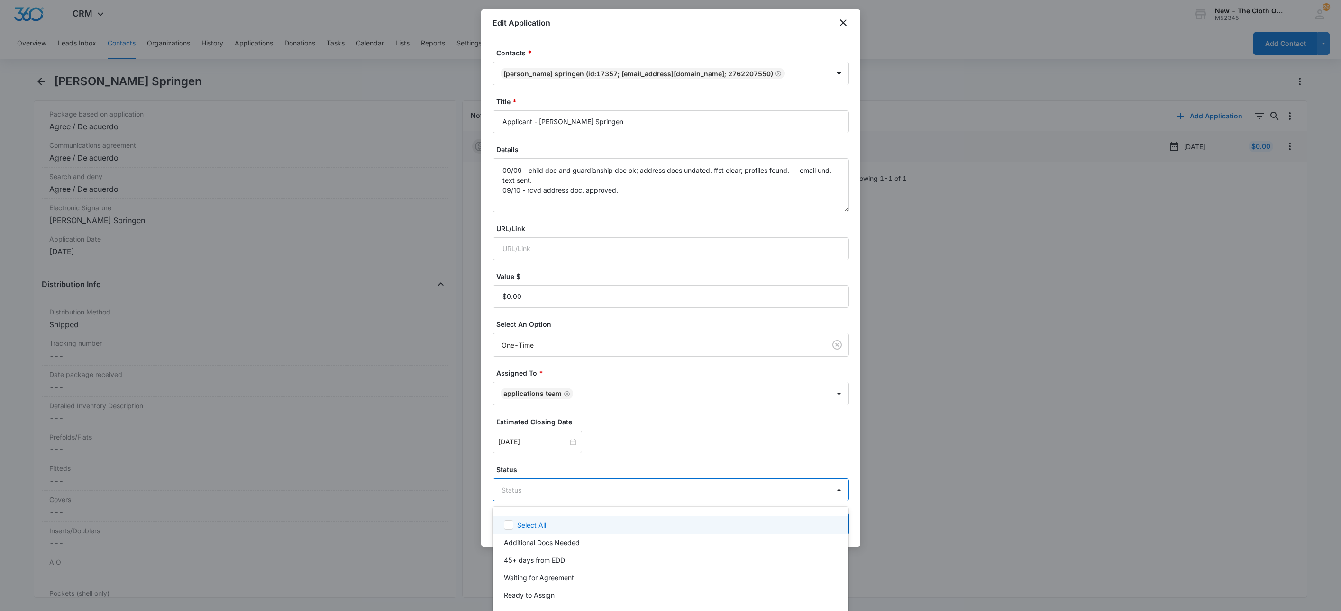
click at [580, 492] on body "CRM Apps Reputation Websites Forms CRM Email Social Shop Payments POS Ads Intel…" at bounding box center [670, 305] width 1341 height 611
click at [546, 594] on p "Ready to Assign" at bounding box center [529, 595] width 51 height 10
click at [663, 459] on div at bounding box center [670, 305] width 1341 height 611
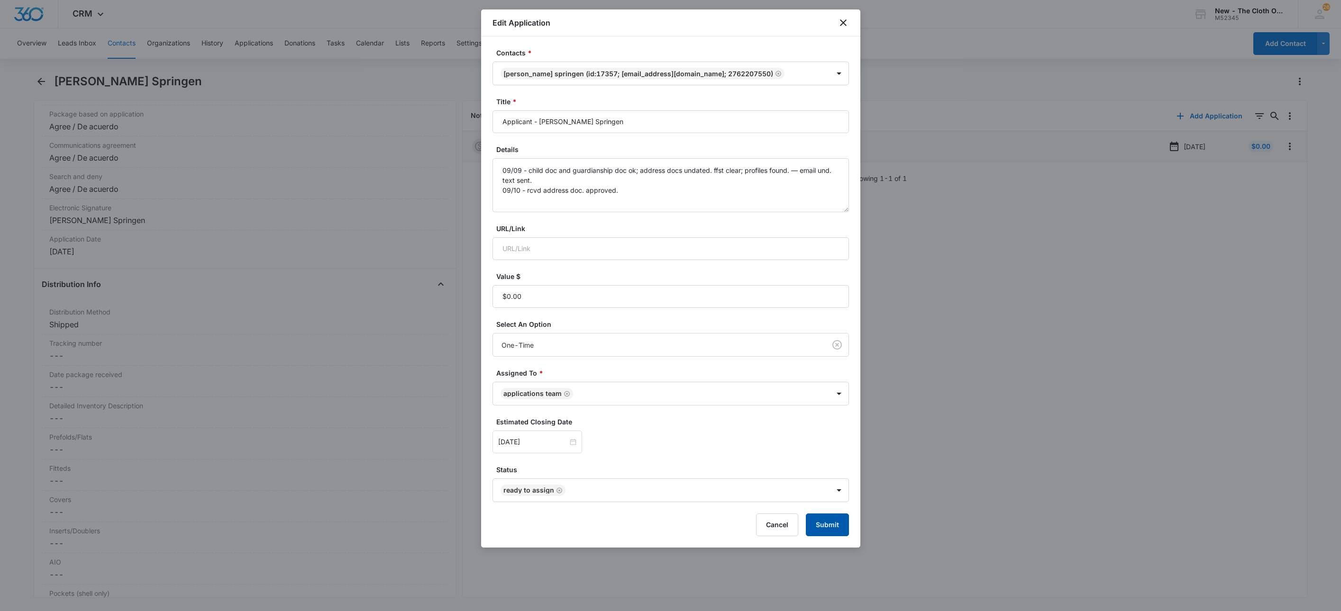
click at [829, 536] on button "Submit" at bounding box center [827, 525] width 43 height 23
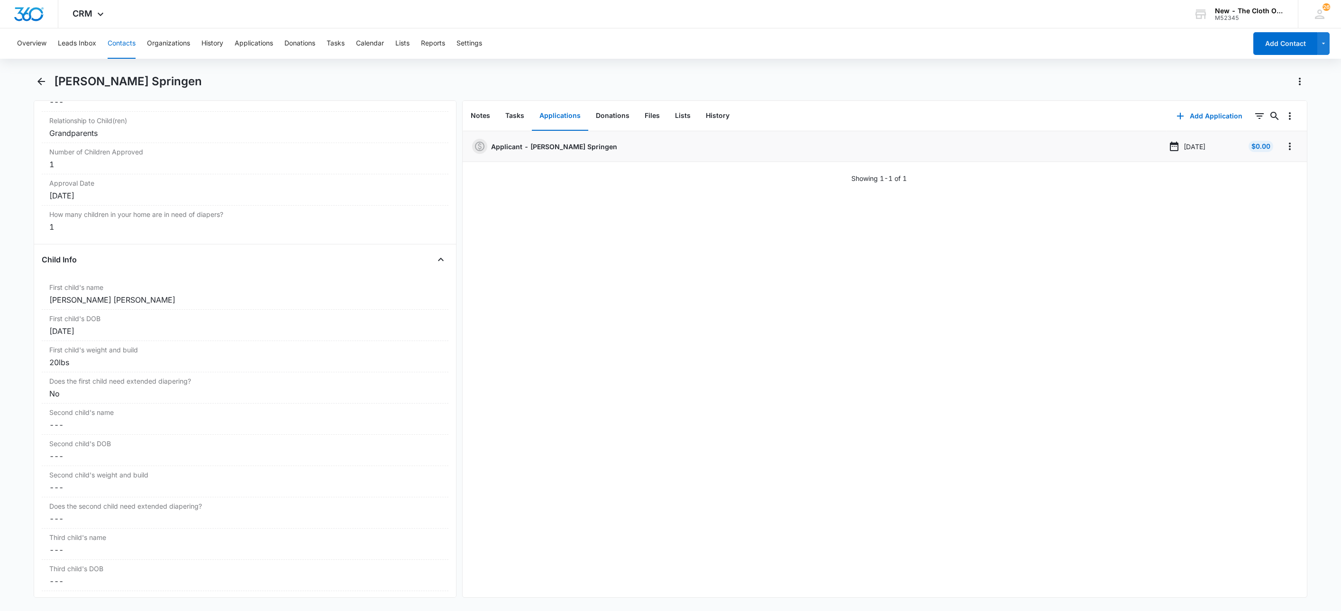
scroll to position [991, 0]
click at [64, 35] on button "Leads Inbox" at bounding box center [77, 43] width 38 height 30
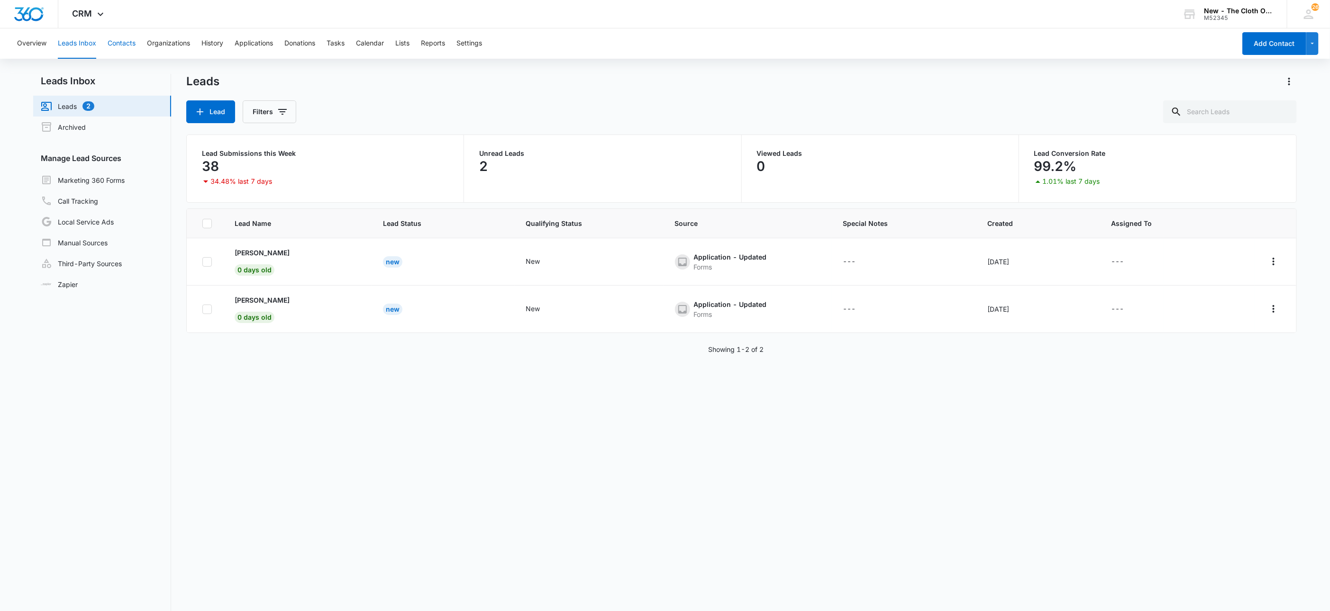
click at [126, 43] on button "Contacts" at bounding box center [122, 43] width 28 height 30
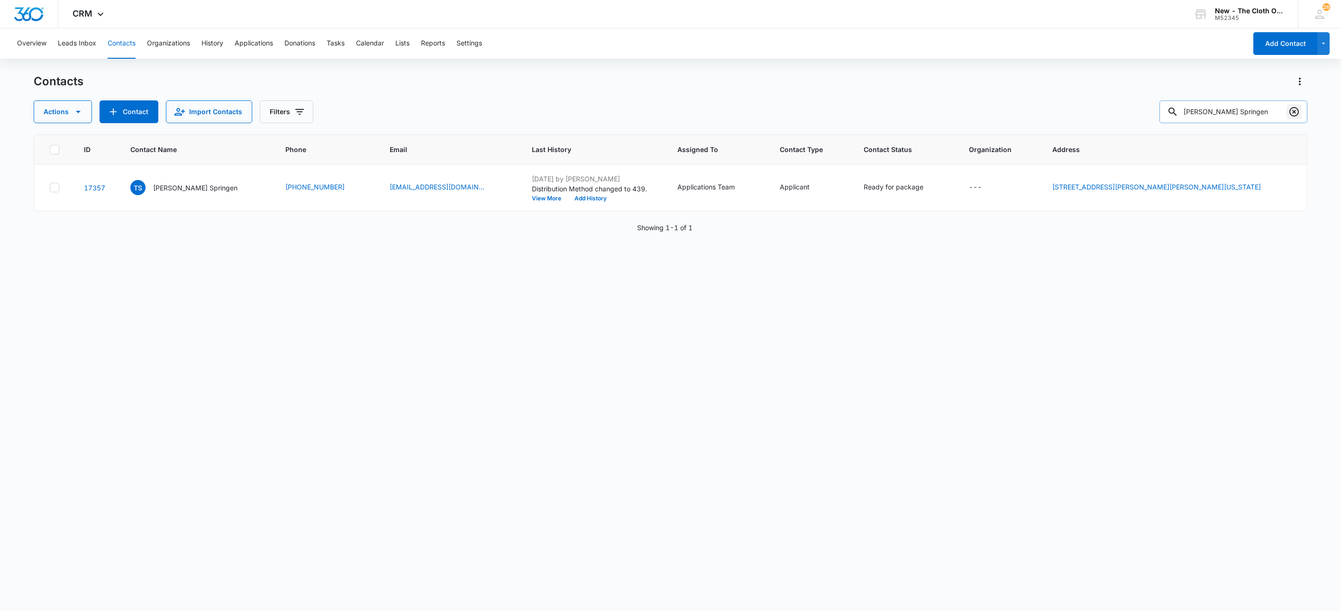
click at [1294, 109] on icon "Clear" at bounding box center [1293, 111] width 11 height 11
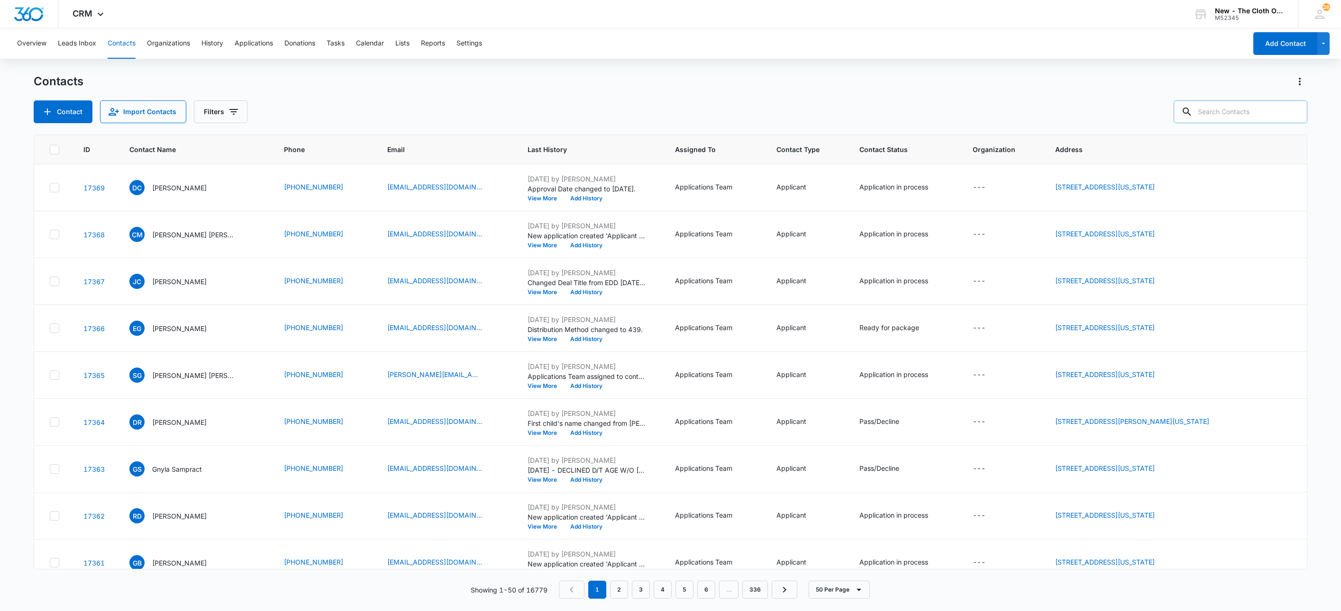
click at [1238, 118] on input "text" at bounding box center [1240, 111] width 134 height 23
paste input "[EMAIL_ADDRESS][DOMAIN_NAME]"
type input "[EMAIL_ADDRESS][DOMAIN_NAME]"
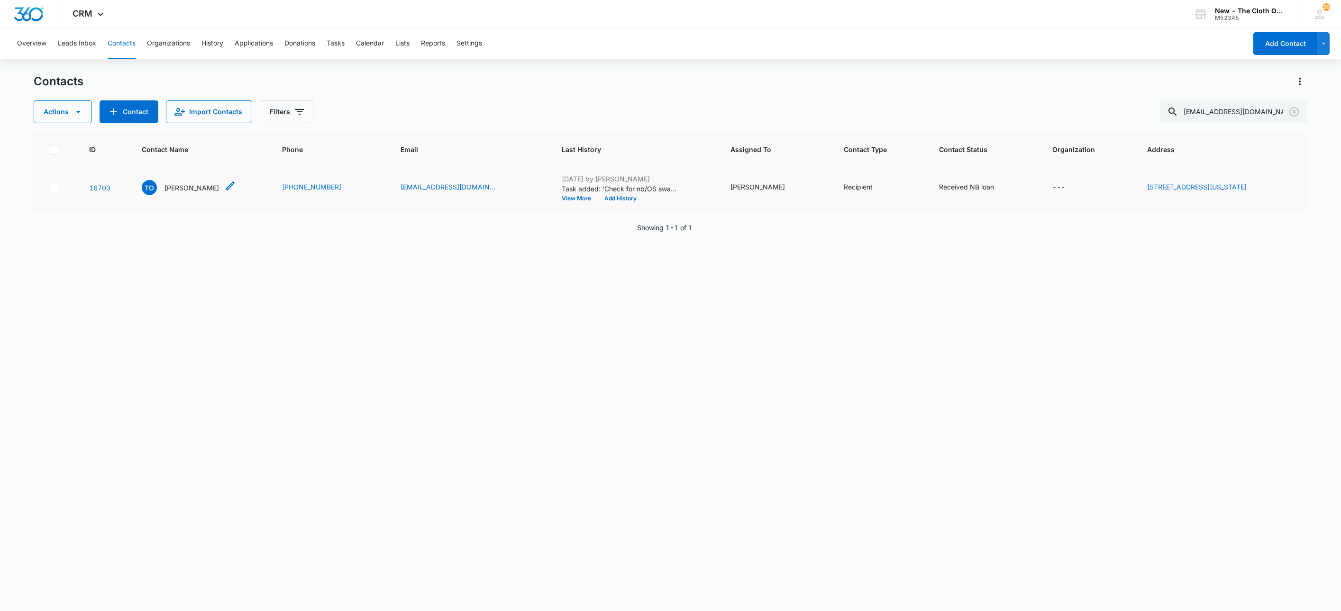
click at [177, 185] on p "[PERSON_NAME]" at bounding box center [191, 188] width 54 height 10
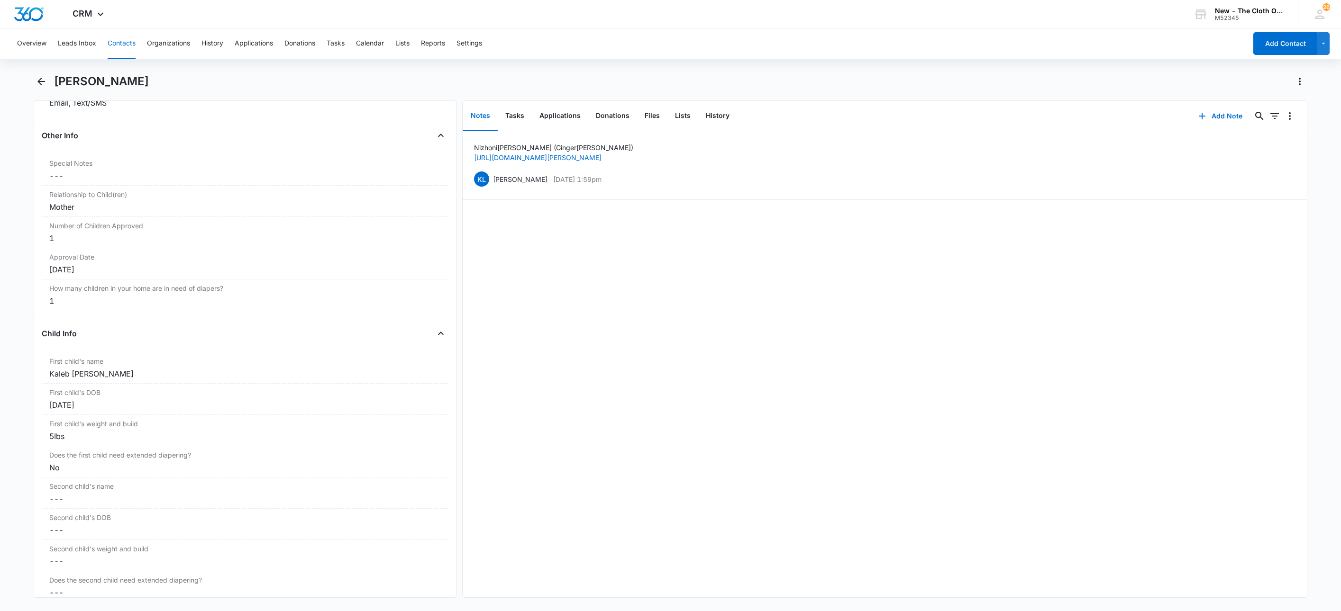
scroll to position [924, 0]
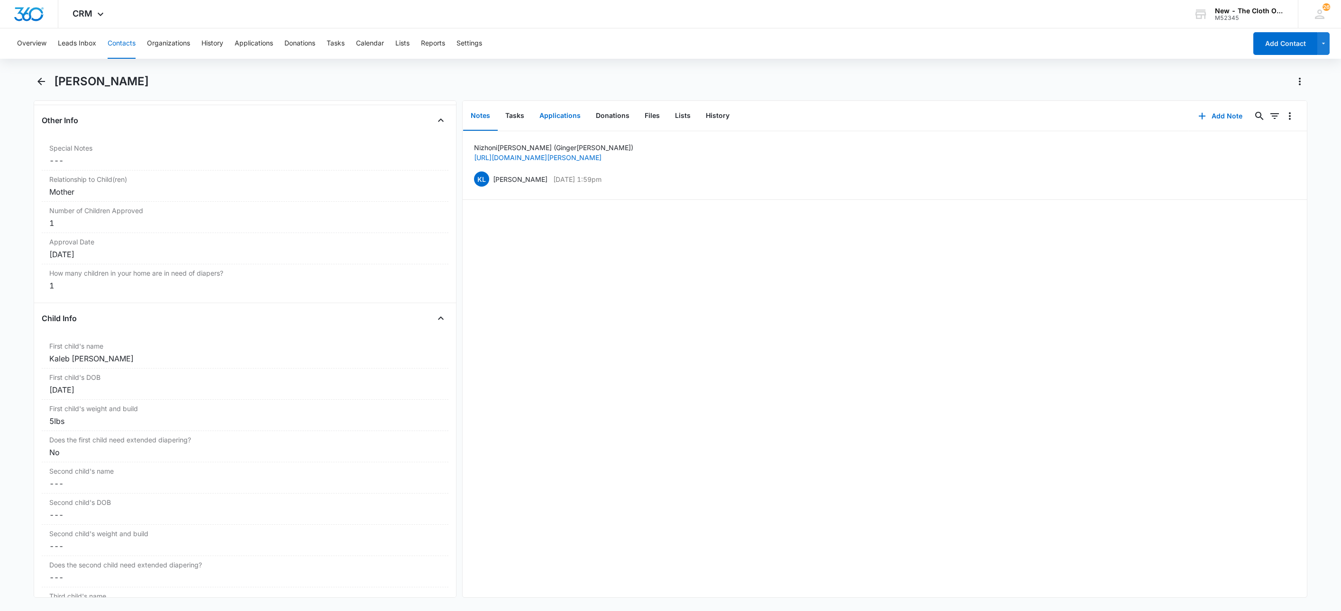
click at [554, 117] on button "Applications" at bounding box center [560, 115] width 56 height 29
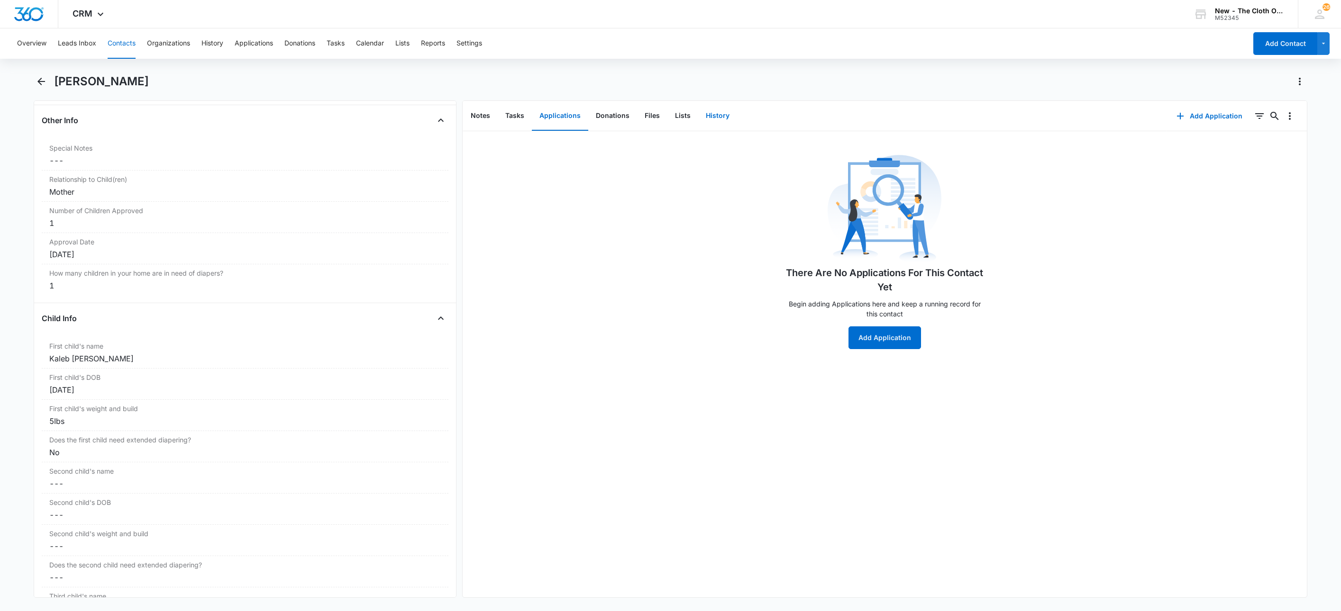
click at [706, 111] on button "History" at bounding box center [717, 115] width 39 height 29
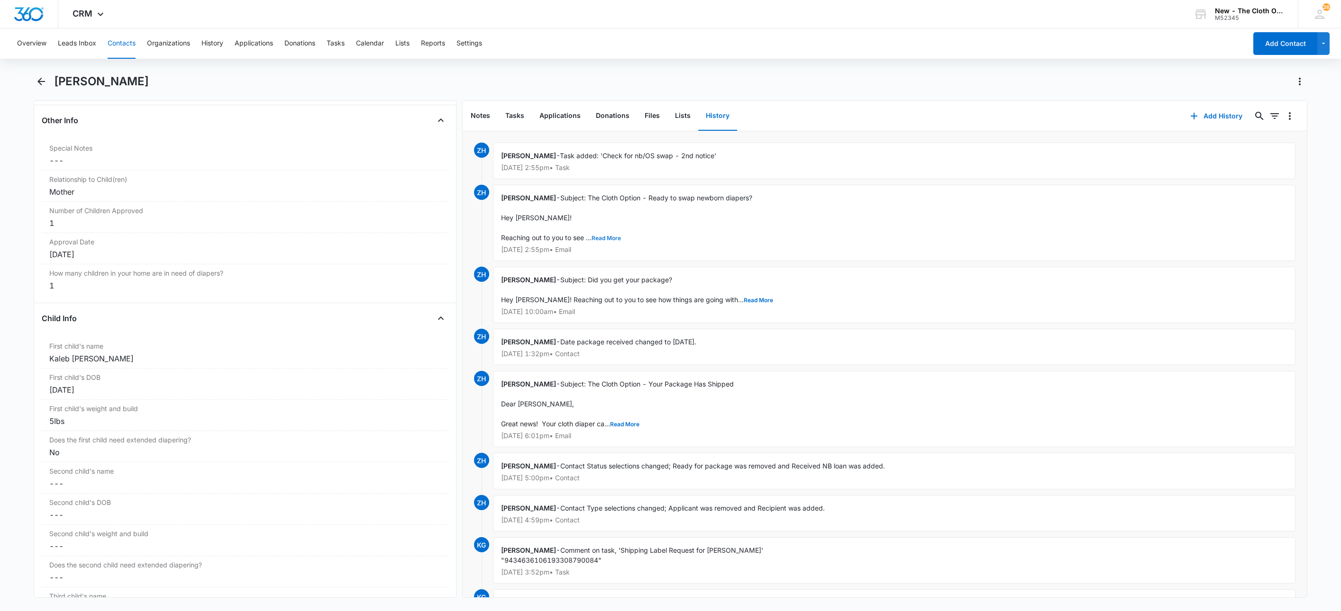
click at [606, 241] on button "Read More" at bounding box center [605, 239] width 29 height 6
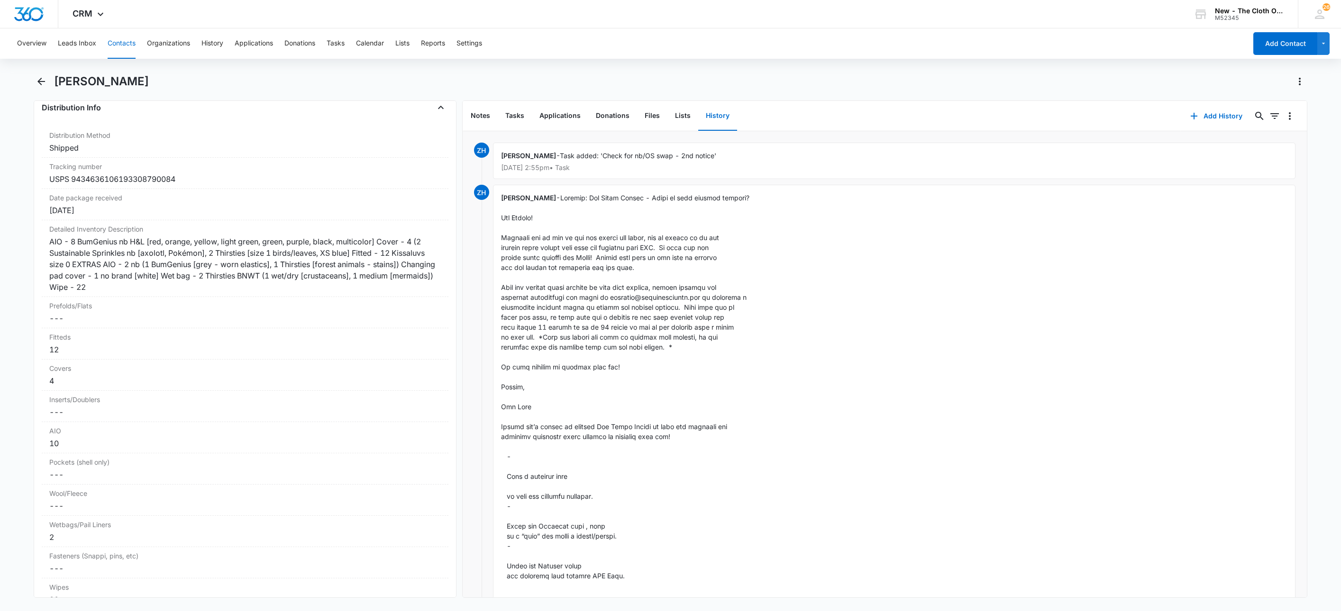
scroll to position [2203, 0]
click at [424, 261] on div "AIO - 8 BumGenius nb H&L [red, orange, yellow, light green, green, purple, blac…" at bounding box center [244, 259] width 391 height 57
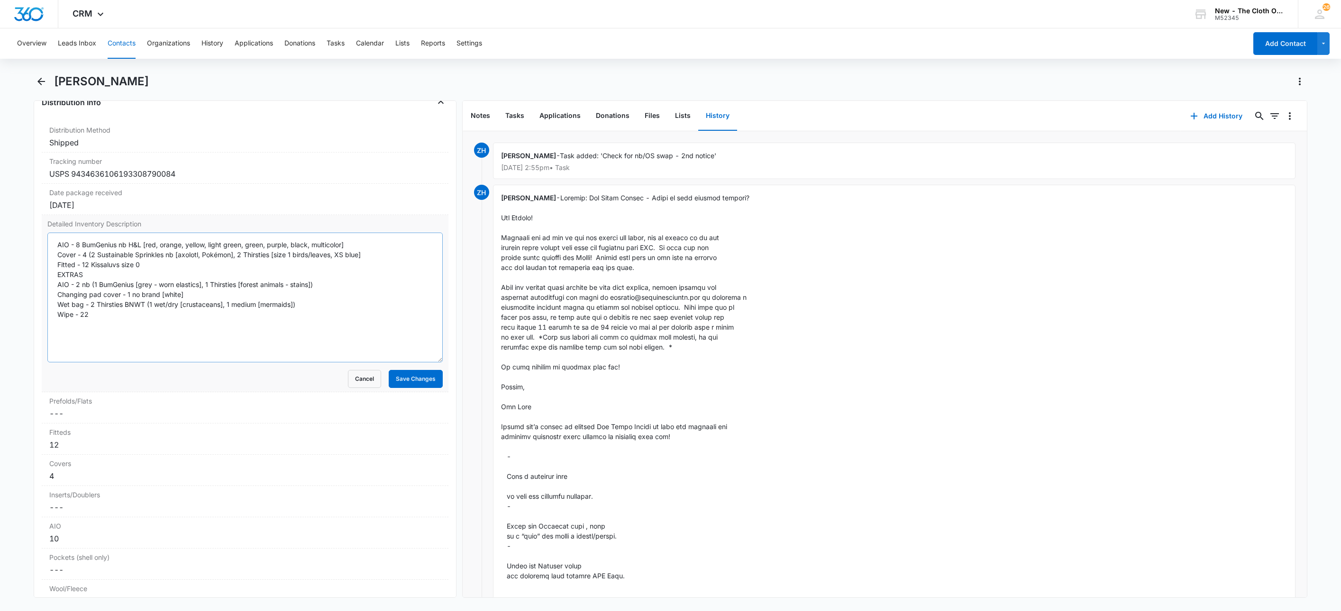
drag, startPoint x: 428, startPoint y: 296, endPoint x: 401, endPoint y: 556, distance: 261.5
click at [402, 362] on textarea "AIO - 8 BumGenius nb H&L [red, orange, yellow, light green, green, purple, blac…" at bounding box center [244, 298] width 395 height 130
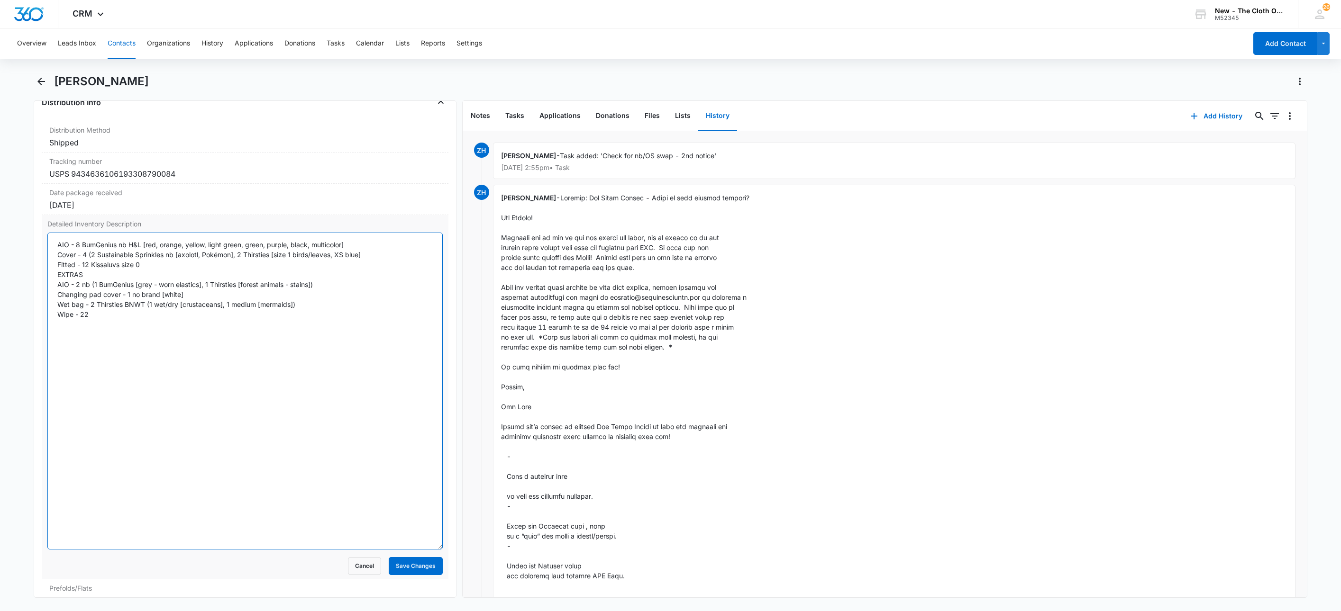
drag, startPoint x: 106, startPoint y: 328, endPoint x: 43, endPoint y: 240, distance: 108.1
click at [43, 240] on div "Detailed Inventory Description AIO - 8 BumGenius nb H&L [red, orange, yellow, l…" at bounding box center [245, 397] width 407 height 364
click at [357, 570] on button "Cancel" at bounding box center [364, 566] width 33 height 18
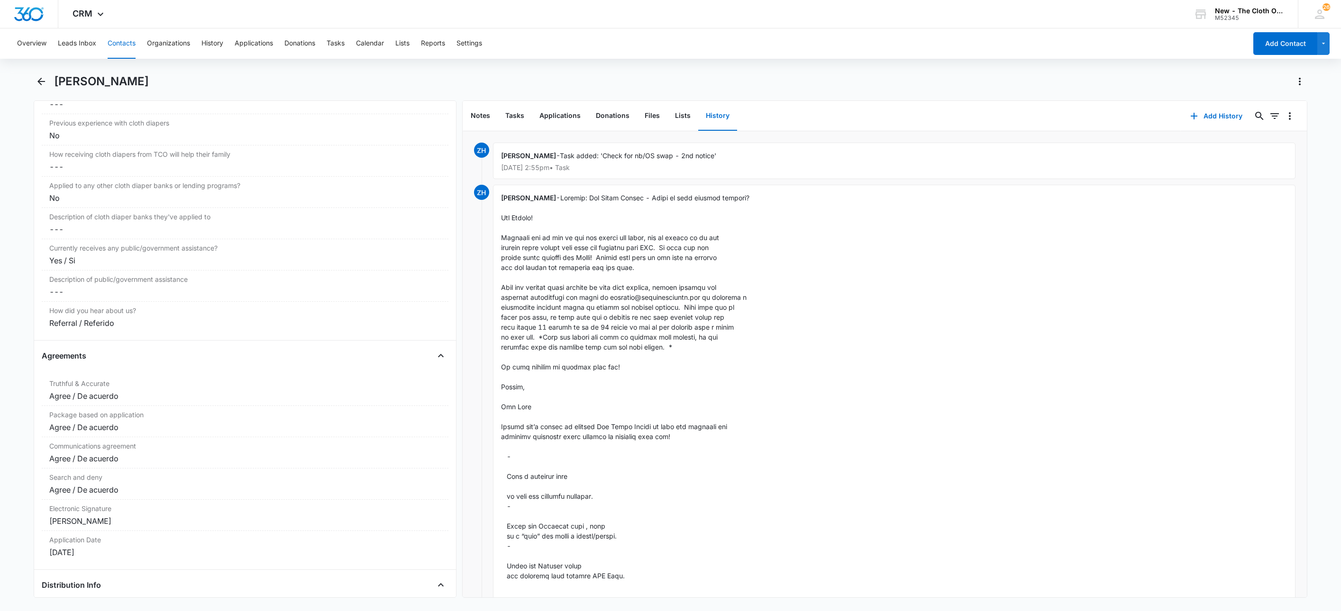
scroll to position [1706, 0]
